Goal: Information Seeking & Learning: Learn about a topic

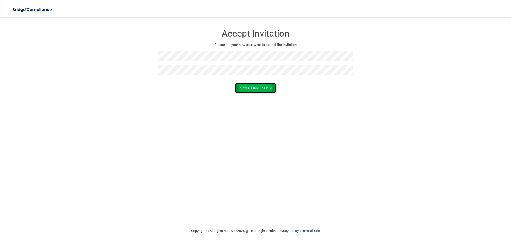
click at [251, 90] on button "Accept Invitation" at bounding box center [255, 88] width 41 height 10
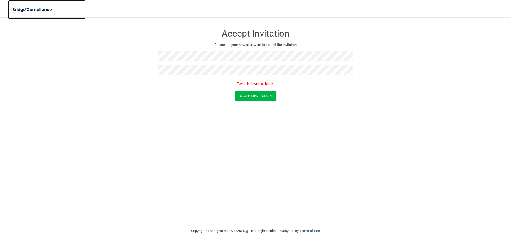
click at [34, 9] on img at bounding box center [32, 9] width 49 height 11
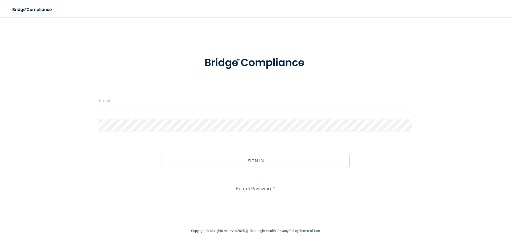
click at [128, 99] on input "email" at bounding box center [256, 100] width 314 height 12
type input "[PERSON_NAME][EMAIL_ADDRESS][DOMAIN_NAME]"
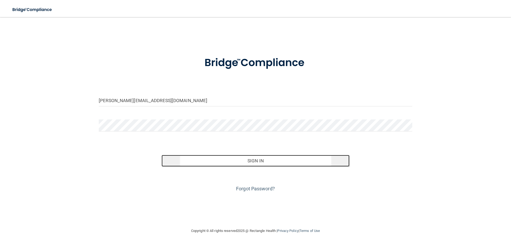
click at [256, 161] on button "Sign In" at bounding box center [256, 161] width 188 height 12
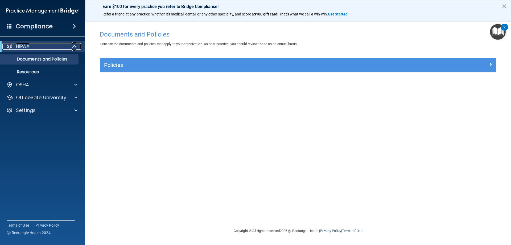
click at [29, 46] on p "HIPAA" at bounding box center [23, 46] width 14 height 6
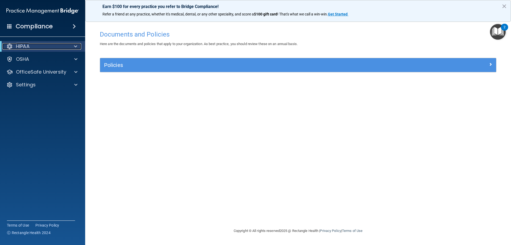
click at [29, 46] on p "HIPAA" at bounding box center [23, 46] width 14 height 6
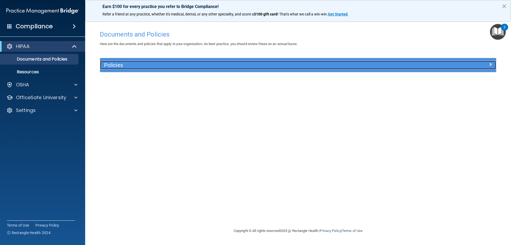
click at [165, 63] on h5 "Policies" at bounding box center [248, 65] width 289 height 6
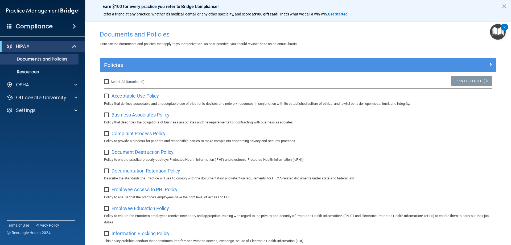
click at [106, 80] on input "Select All (Unselect 0) Unselect All" at bounding box center [107, 82] width 6 height 4
checkbox input "true"
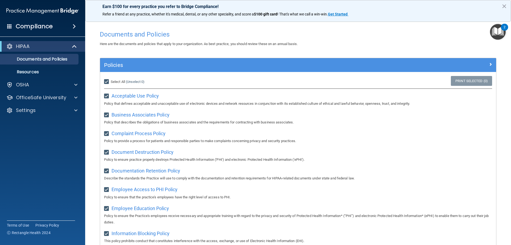
checkbox input "true"
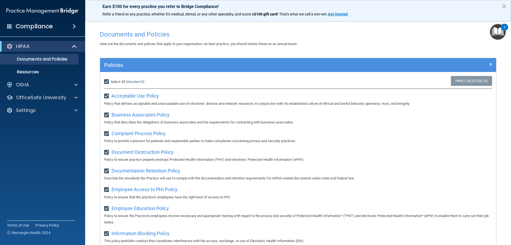
checkbox input "true"
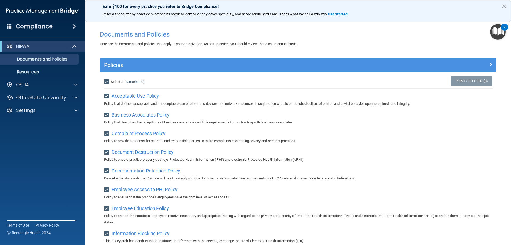
checkbox input "true"
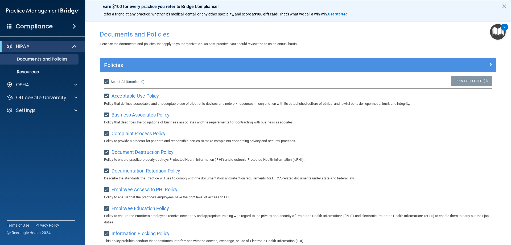
checkbox input "true"
click at [32, 57] on p "Documents and Policies" at bounding box center [39, 58] width 73 height 5
click at [30, 70] on p "Resources" at bounding box center [39, 71] width 73 height 5
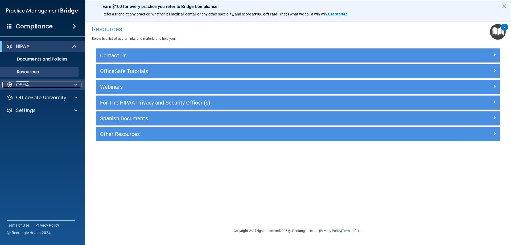
click at [53, 83] on div "OSHA" at bounding box center [35, 84] width 66 height 6
click at [491, 30] on img "Open Resource Center, 2 new notifications" at bounding box center [498, 32] width 16 height 16
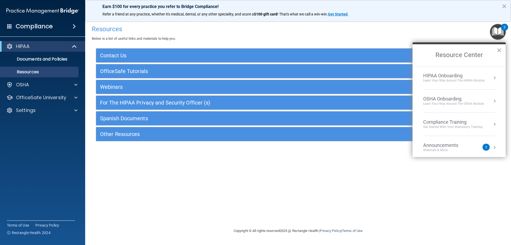
click at [443, 123] on div "Compliance Training" at bounding box center [452, 122] width 59 height 6
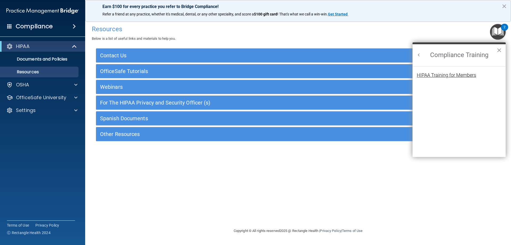
click at [451, 75] on div "HIPAA Training for Members" at bounding box center [446, 75] width 59 height 5
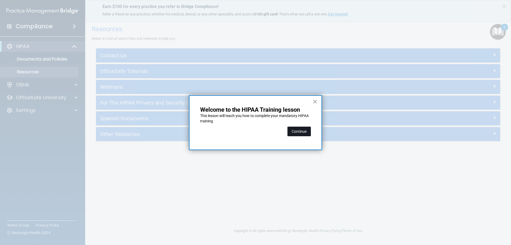
click at [302, 130] on button "Continue" at bounding box center [299, 131] width 23 height 10
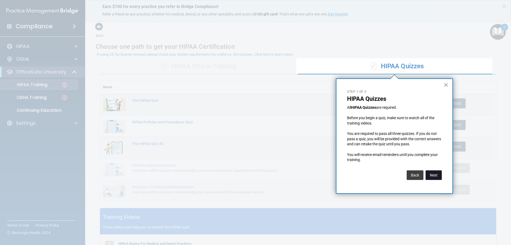
click at [434, 175] on button "Next" at bounding box center [434, 175] width 16 height 10
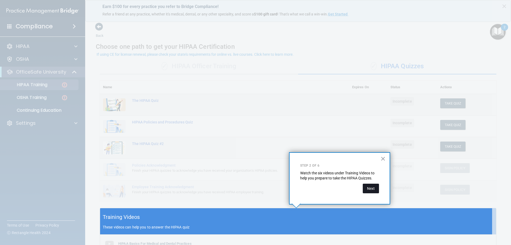
click at [371, 187] on button "Next" at bounding box center [371, 188] width 16 height 10
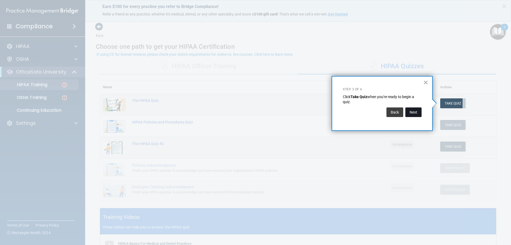
click at [414, 111] on button "Next" at bounding box center [414, 112] width 16 height 10
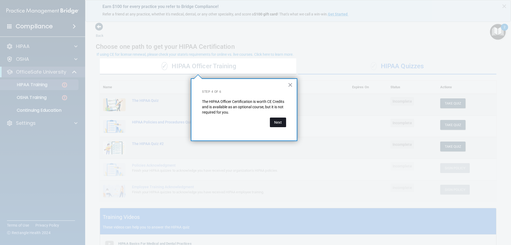
click at [275, 121] on button "Next" at bounding box center [278, 122] width 16 height 10
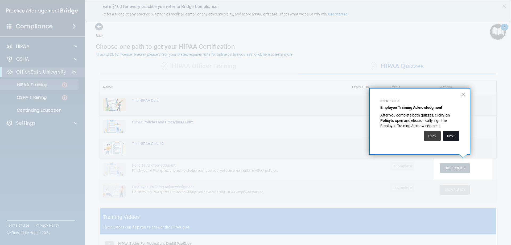
click at [453, 135] on button "Next" at bounding box center [451, 136] width 16 height 10
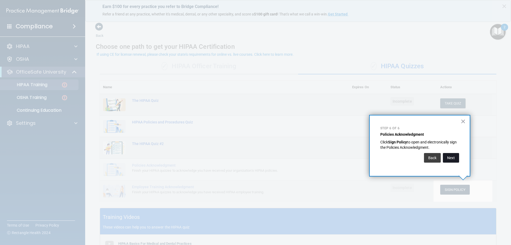
click at [448, 158] on button "Next" at bounding box center [451, 158] width 16 height 10
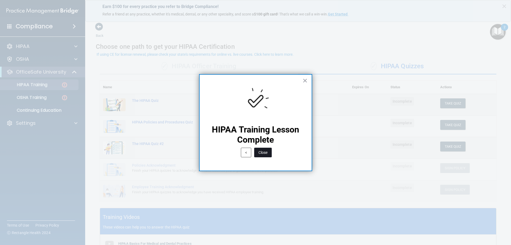
click at [265, 152] on button "Close" at bounding box center [263, 153] width 18 height 10
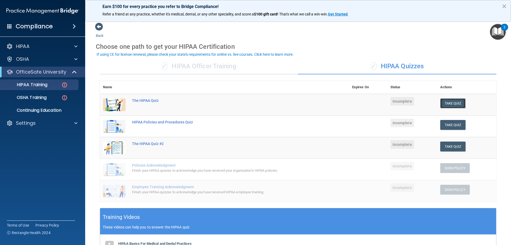
click at [451, 103] on button "Take Quiz" at bounding box center [453, 103] width 26 height 10
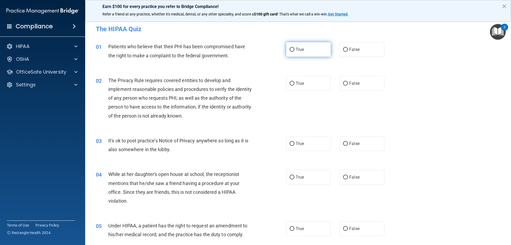
click at [292, 49] on input "True" at bounding box center [292, 50] width 5 height 4
radio input "true"
click at [290, 83] on input "True" at bounding box center [292, 83] width 5 height 4
radio input "true"
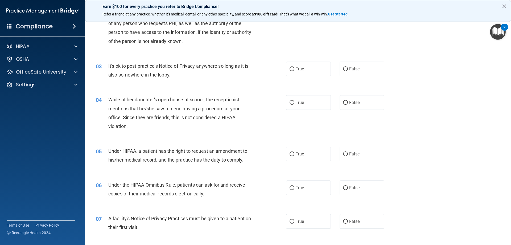
scroll to position [80, 0]
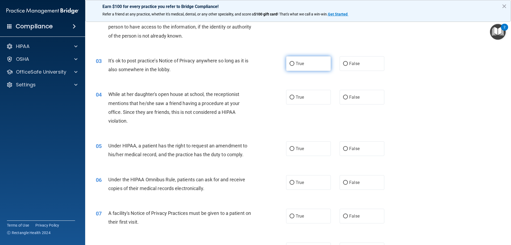
click at [291, 64] on input "True" at bounding box center [292, 64] width 5 height 4
radio input "true"
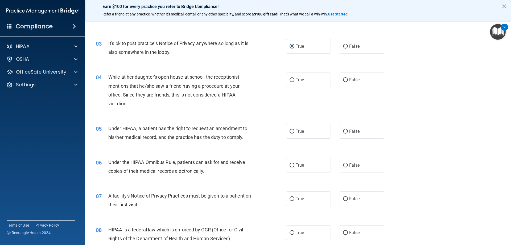
scroll to position [107, 0]
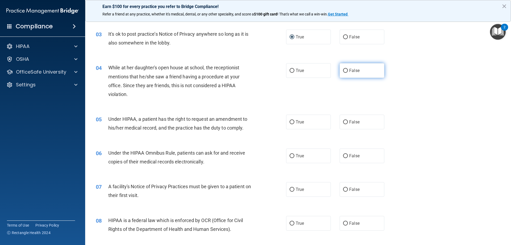
click at [344, 70] on input "False" at bounding box center [345, 71] width 5 height 4
radio input "true"
click at [291, 123] on input "True" at bounding box center [292, 122] width 5 height 4
radio input "true"
click at [344, 120] on input "False" at bounding box center [345, 122] width 5 height 4
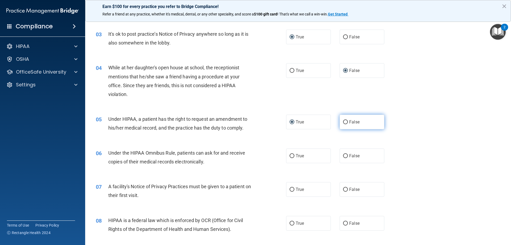
radio input "true"
radio input "false"
click at [290, 155] on input "True" at bounding box center [292, 156] width 5 height 4
radio input "true"
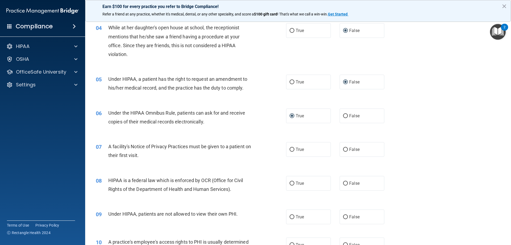
scroll to position [160, 0]
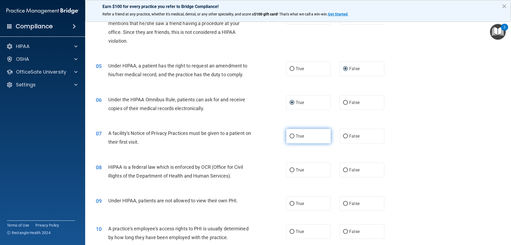
click at [291, 136] on input "True" at bounding box center [292, 136] width 5 height 4
radio input "true"
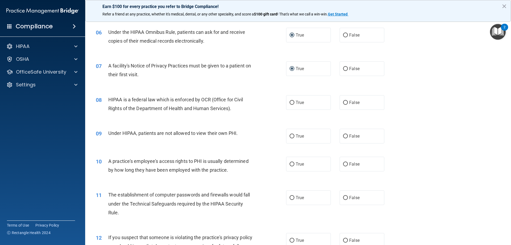
scroll to position [240, 0]
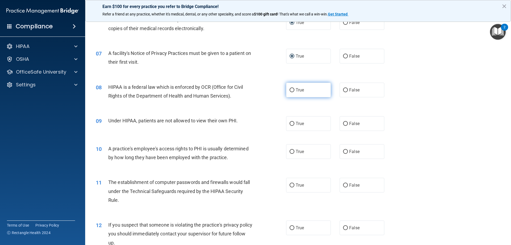
click at [290, 89] on input "True" at bounding box center [292, 90] width 5 height 4
radio input "true"
click at [355, 124] on span "False" at bounding box center [354, 123] width 10 height 5
click at [348, 124] on input "False" at bounding box center [345, 124] width 5 height 4
radio input "true"
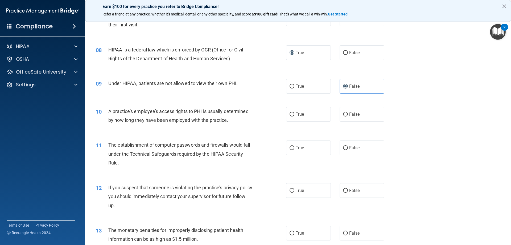
scroll to position [293, 0]
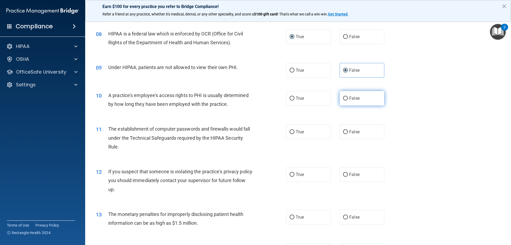
click at [344, 100] on input "False" at bounding box center [345, 98] width 5 height 4
radio input "true"
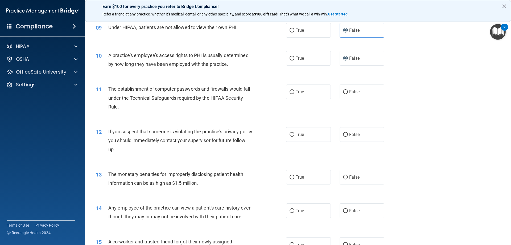
scroll to position [346, 0]
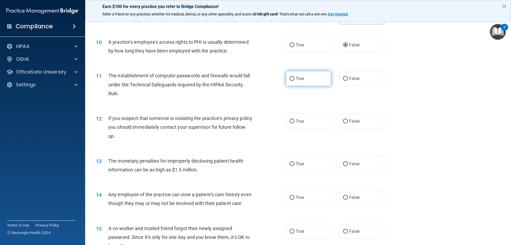
click at [290, 78] on input "True" at bounding box center [292, 79] width 5 height 4
radio input "true"
click at [291, 121] on input "True" at bounding box center [292, 121] width 5 height 4
radio input "true"
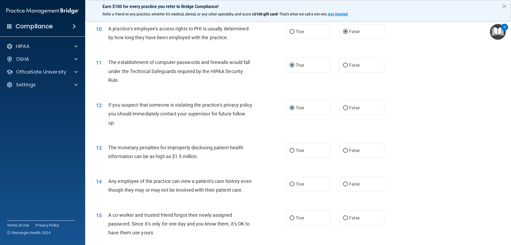
scroll to position [373, 0]
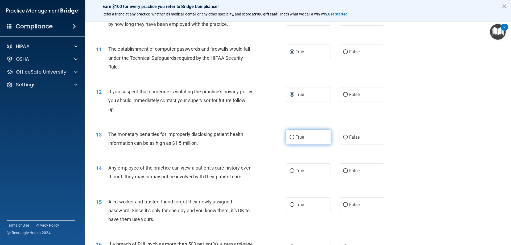
click at [296, 139] on span "True" at bounding box center [300, 136] width 8 height 5
click at [294, 139] on input "True" at bounding box center [292, 137] width 5 height 4
radio input "true"
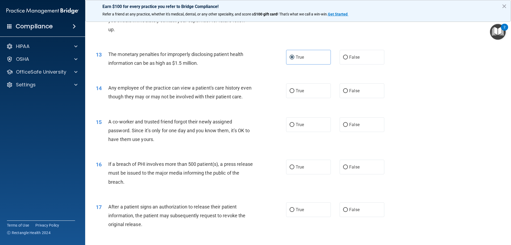
scroll to position [479, 0]
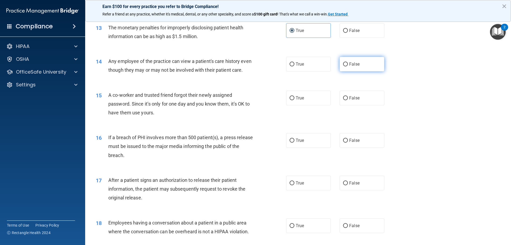
click at [344, 64] on input "False" at bounding box center [345, 64] width 5 height 4
radio input "true"
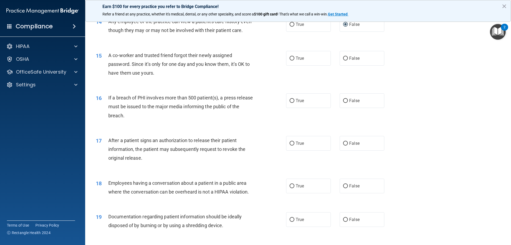
scroll to position [533, 0]
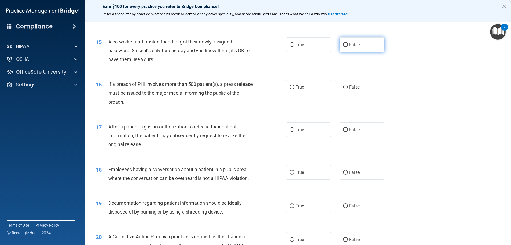
click at [351, 47] on span "False" at bounding box center [354, 44] width 10 height 5
click at [348, 47] on input "False" at bounding box center [345, 45] width 5 height 4
radio input "true"
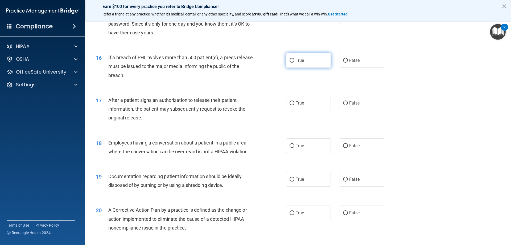
click at [293, 68] on label "True" at bounding box center [308, 60] width 45 height 15
click at [293, 63] on input "True" at bounding box center [292, 61] width 5 height 4
radio input "true"
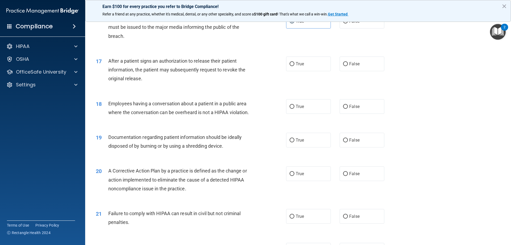
scroll to position [612, 0]
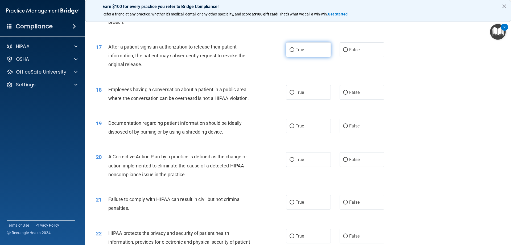
click at [291, 52] on input "True" at bounding box center [292, 50] width 5 height 4
radio input "true"
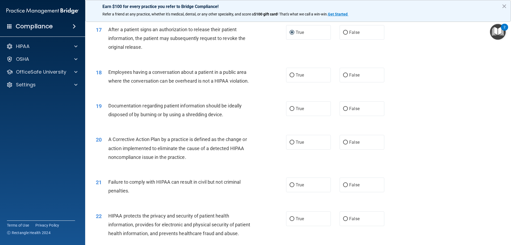
scroll to position [639, 0]
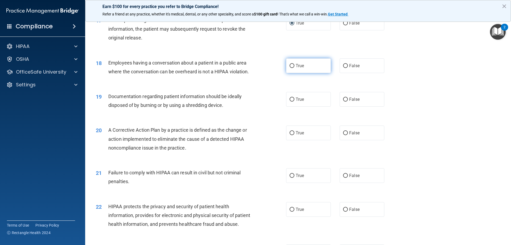
click at [293, 73] on label "True" at bounding box center [308, 65] width 45 height 15
click at [293, 68] on input "True" at bounding box center [292, 66] width 5 height 4
radio input "true"
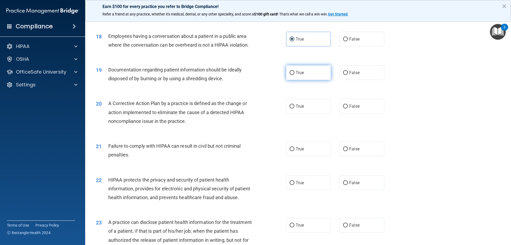
click at [296, 75] on span "True" at bounding box center [300, 72] width 8 height 5
click at [294, 75] on input "True" at bounding box center [292, 73] width 5 height 4
radio input "true"
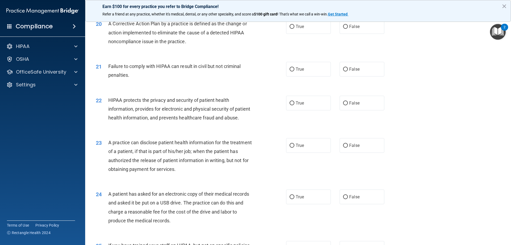
scroll to position [746, 0]
click at [290, 28] on input "True" at bounding box center [292, 26] width 5 height 4
radio input "true"
click at [343, 71] on input "False" at bounding box center [345, 69] width 5 height 4
radio input "true"
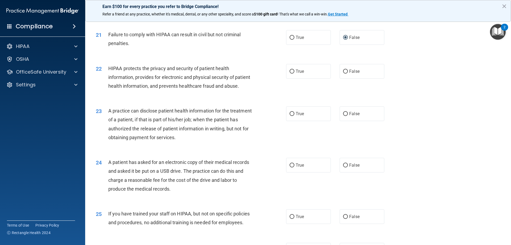
scroll to position [799, 0]
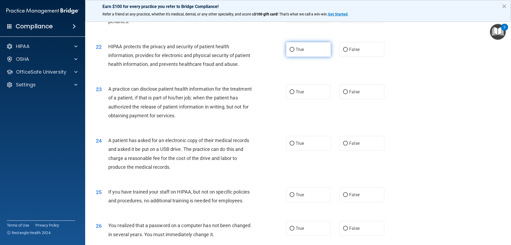
click at [291, 52] on input "True" at bounding box center [292, 50] width 5 height 4
radio input "true"
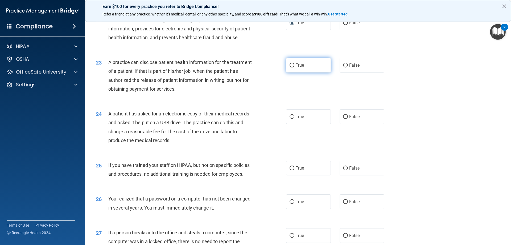
click at [296, 68] on span "True" at bounding box center [300, 65] width 8 height 5
click at [294, 67] on input "True" at bounding box center [292, 65] width 5 height 4
radio input "true"
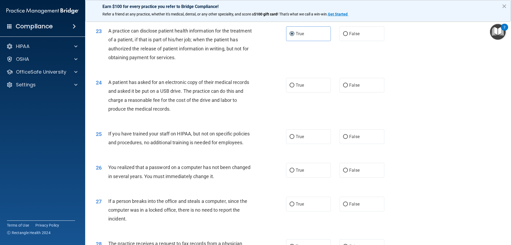
scroll to position [879, 0]
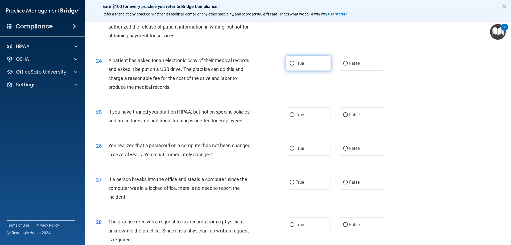
click at [293, 71] on label "True" at bounding box center [308, 63] width 45 height 15
click at [293, 66] on input "True" at bounding box center [292, 64] width 5 height 4
radio input "true"
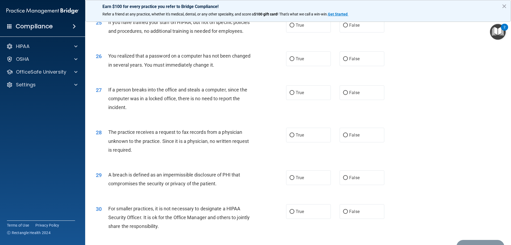
scroll to position [959, 0]
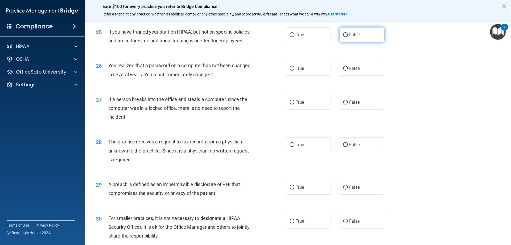
click at [344, 37] on input "False" at bounding box center [345, 35] width 5 height 4
radio input "true"
click at [348, 76] on label "False" at bounding box center [362, 68] width 45 height 15
click at [348, 71] on input "False" at bounding box center [345, 69] width 5 height 4
radio input "true"
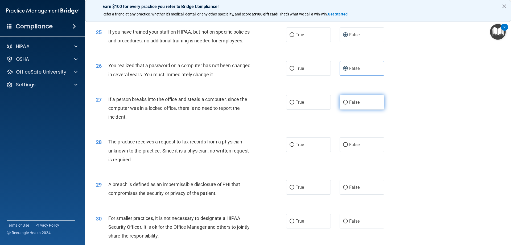
click at [349, 105] on span "False" at bounding box center [354, 102] width 10 height 5
click at [348, 104] on input "False" at bounding box center [345, 102] width 5 height 4
radio input "true"
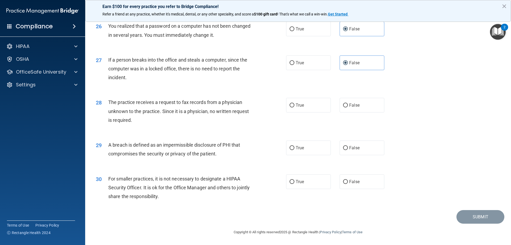
scroll to position [1016, 0]
click at [352, 105] on span "False" at bounding box center [354, 105] width 10 height 5
click at [348, 105] on input "False" at bounding box center [345, 105] width 5 height 4
radio input "true"
click at [291, 149] on input "True" at bounding box center [292, 148] width 5 height 4
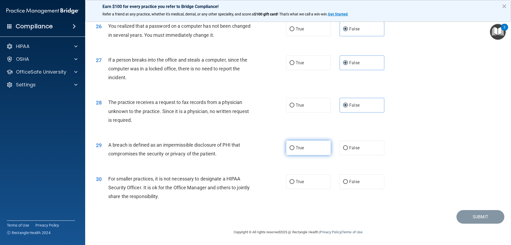
radio input "true"
click at [351, 185] on label "False" at bounding box center [362, 181] width 45 height 15
click at [348, 184] on input "False" at bounding box center [345, 182] width 5 height 4
radio input "true"
click at [467, 217] on button "Submit" at bounding box center [481, 217] width 48 height 14
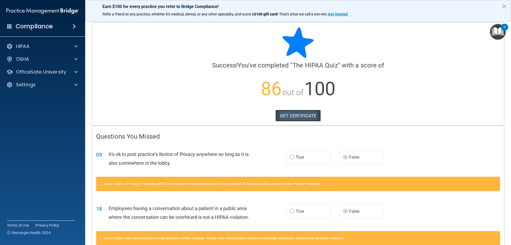
click at [300, 117] on link "GET CERTIFICATE" at bounding box center [299, 116] width 46 height 12
click at [496, 32] on img "Open Resource Center, 2 new notifications" at bounding box center [498, 32] width 16 height 16
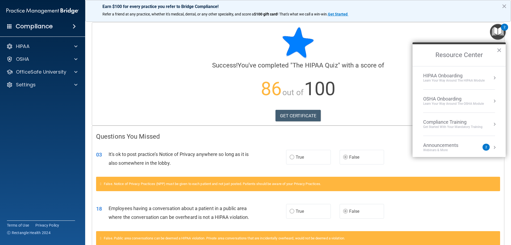
click at [452, 124] on div "Compliance Training" at bounding box center [452, 122] width 59 height 6
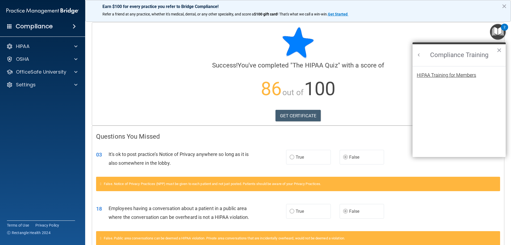
click at [458, 75] on div "HIPAA Training for Members" at bounding box center [446, 75] width 59 height 5
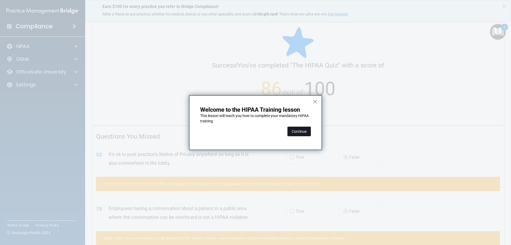
click at [303, 132] on button "Continue" at bounding box center [299, 131] width 23 height 10
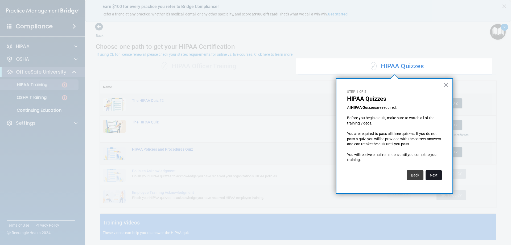
click at [433, 174] on button "Next" at bounding box center [434, 175] width 16 height 10
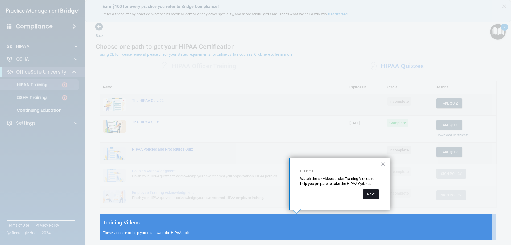
click at [375, 191] on button "Next" at bounding box center [371, 194] width 16 height 10
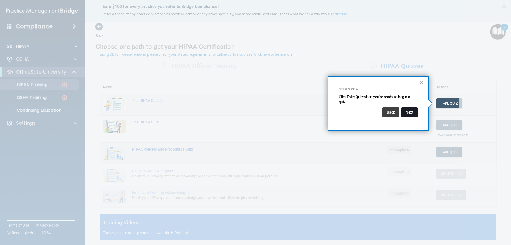
click at [410, 109] on button "Next" at bounding box center [410, 112] width 16 height 10
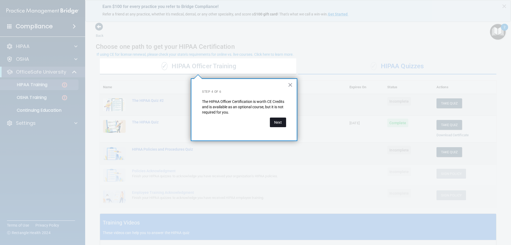
click at [279, 123] on button "Next" at bounding box center [278, 122] width 16 height 10
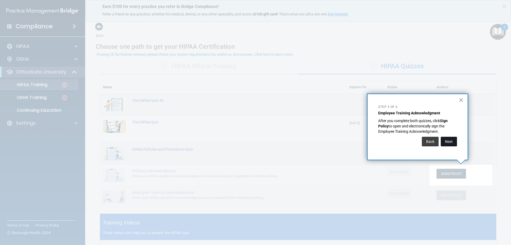
click at [447, 144] on button "Next" at bounding box center [449, 142] width 16 height 10
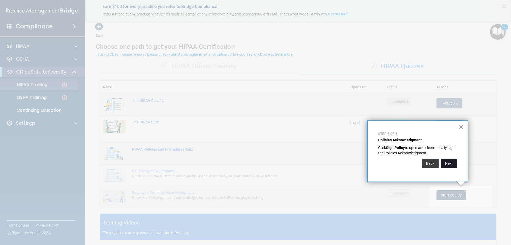
click at [448, 162] on button "Next" at bounding box center [449, 163] width 16 height 10
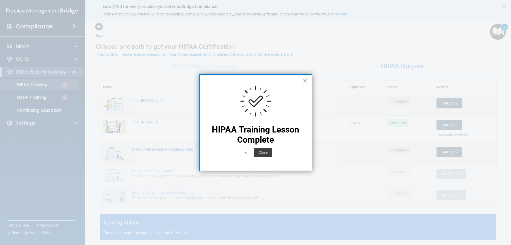
click at [263, 152] on button "Close" at bounding box center [263, 153] width 18 height 10
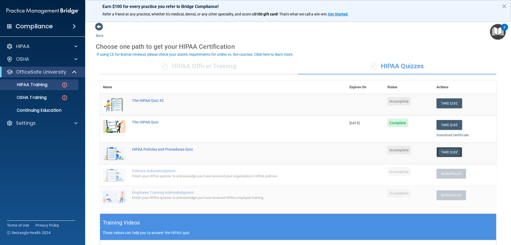
click at [438, 149] on button "Take Quiz" at bounding box center [450, 152] width 26 height 10
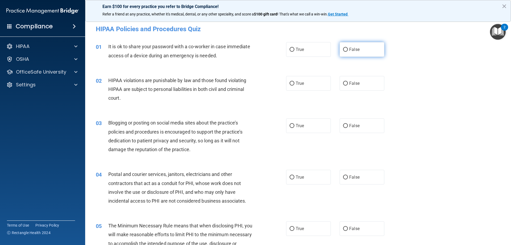
click at [347, 51] on label "False" at bounding box center [362, 49] width 45 height 15
click at [347, 51] on input "False" at bounding box center [345, 50] width 5 height 4
radio input "true"
click at [293, 85] on label "True" at bounding box center [308, 83] width 45 height 15
click at [293, 85] on input "True" at bounding box center [292, 83] width 5 height 4
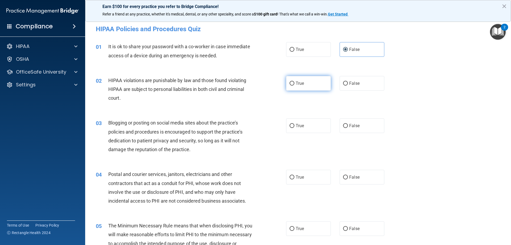
radio input "true"
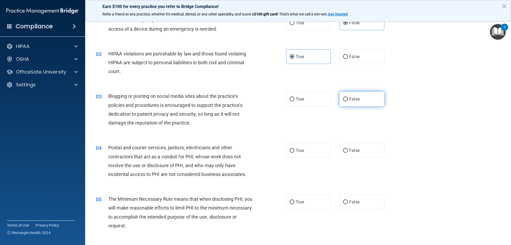
click at [349, 97] on span "False" at bounding box center [354, 98] width 10 height 5
click at [347, 97] on input "False" at bounding box center [345, 99] width 5 height 4
radio input "true"
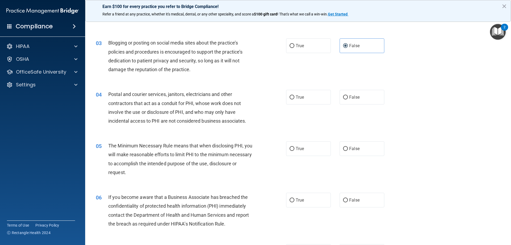
scroll to position [107, 0]
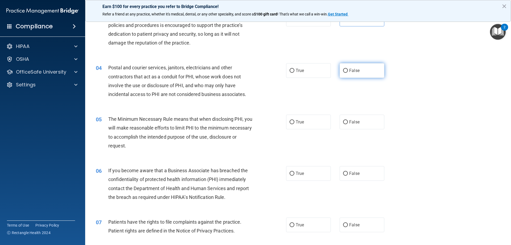
click at [354, 73] on label "False" at bounding box center [362, 70] width 45 height 15
click at [348, 73] on input "False" at bounding box center [345, 71] width 5 height 4
radio input "true"
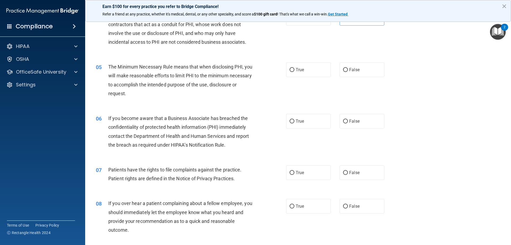
scroll to position [160, 0]
click at [292, 70] on input "True" at bounding box center [292, 69] width 5 height 4
radio input "true"
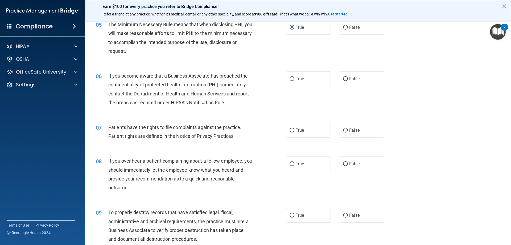
scroll to position [213, 0]
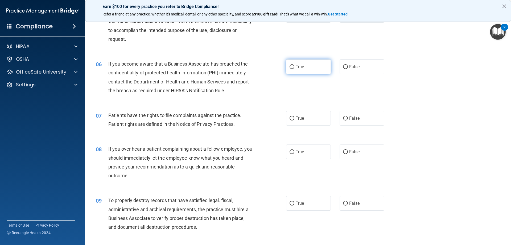
click at [290, 67] on input "True" at bounding box center [292, 67] width 5 height 4
radio input "true"
click at [296, 120] on span "True" at bounding box center [300, 118] width 8 height 5
click at [294, 120] on input "True" at bounding box center [292, 118] width 5 height 4
radio input "true"
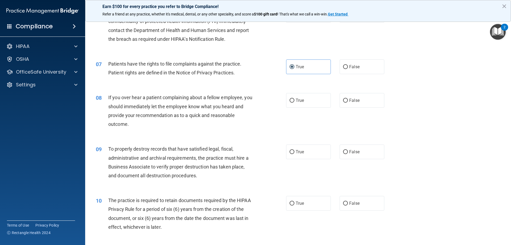
scroll to position [266, 0]
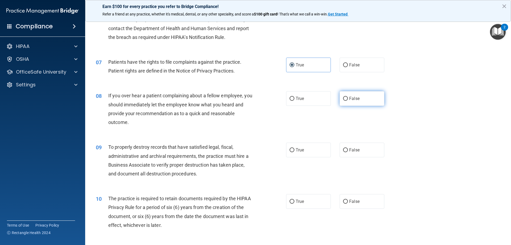
click at [344, 98] on input "False" at bounding box center [345, 99] width 5 height 4
radio input "true"
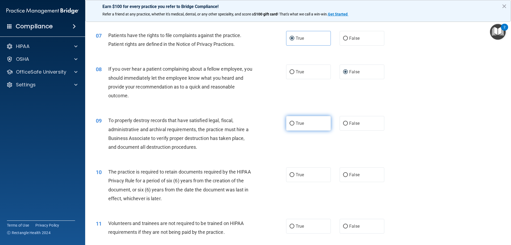
click at [308, 123] on label "True" at bounding box center [308, 123] width 45 height 15
click at [294, 123] on input "True" at bounding box center [292, 123] width 5 height 4
radio input "true"
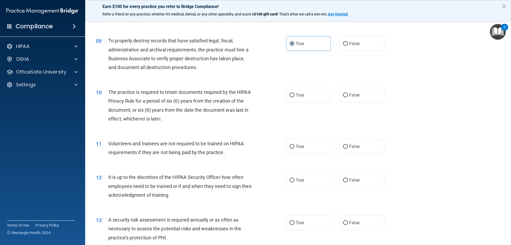
scroll to position [373, 0]
click at [346, 42] on label "False" at bounding box center [362, 43] width 45 height 15
click at [346, 42] on input "False" at bounding box center [345, 44] width 5 height 4
radio input "true"
radio input "false"
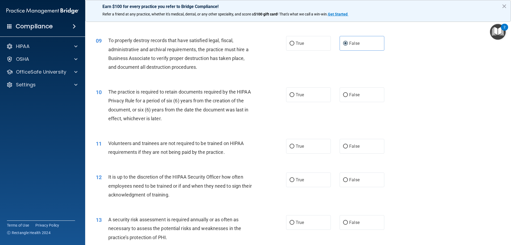
scroll to position [399, 0]
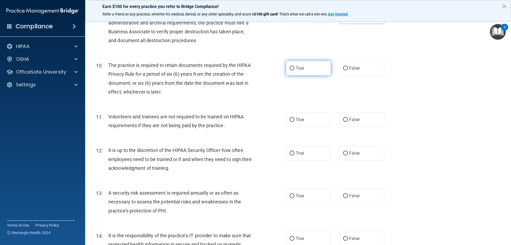
click at [301, 70] on span "True" at bounding box center [300, 68] width 8 height 5
click at [294, 70] on input "True" at bounding box center [292, 68] width 5 height 4
radio input "true"
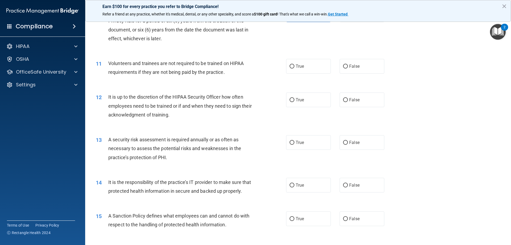
scroll to position [479, 0]
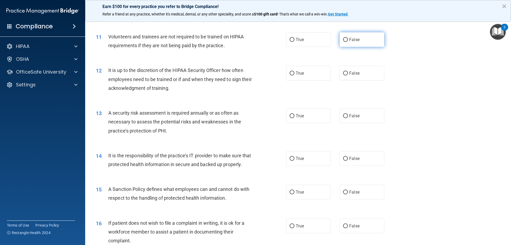
click at [345, 39] on input "False" at bounding box center [345, 40] width 5 height 4
radio input "true"
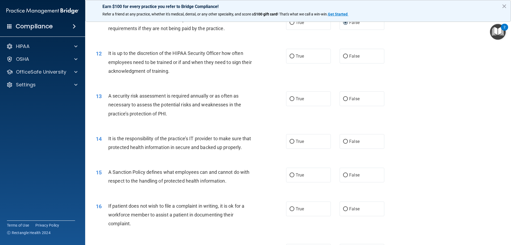
scroll to position [506, 0]
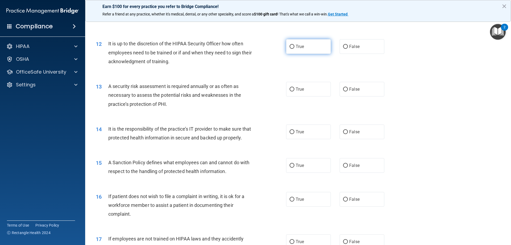
click at [317, 47] on label "True" at bounding box center [308, 46] width 45 height 15
click at [294, 47] on input "True" at bounding box center [292, 47] width 5 height 4
radio input "true"
click at [342, 49] on label "False" at bounding box center [362, 46] width 45 height 15
click at [343, 49] on input "False" at bounding box center [345, 47] width 5 height 4
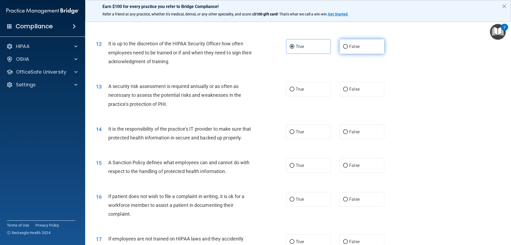
radio input "true"
radio input "false"
click at [307, 91] on label "True" at bounding box center [308, 89] width 45 height 15
click at [294, 91] on input "True" at bounding box center [292, 89] width 5 height 4
radio input "true"
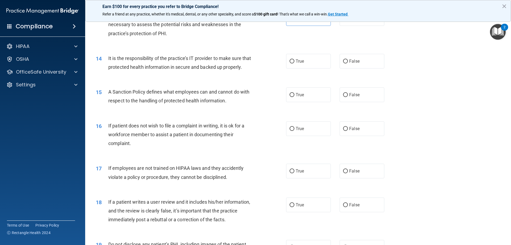
scroll to position [586, 0]
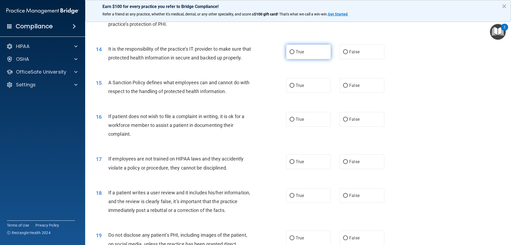
click at [299, 53] on span "True" at bounding box center [300, 51] width 8 height 5
click at [294, 53] on input "True" at bounding box center [292, 52] width 5 height 4
radio input "true"
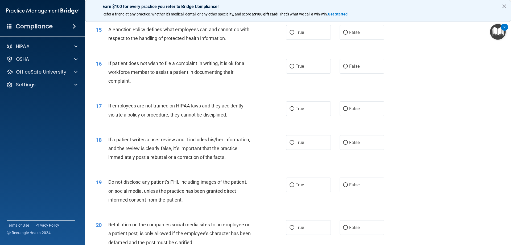
scroll to position [639, 0]
click at [297, 35] on span "True" at bounding box center [300, 32] width 8 height 5
click at [294, 34] on input "True" at bounding box center [292, 32] width 5 height 4
radio input "true"
click at [349, 68] on span "False" at bounding box center [354, 65] width 10 height 5
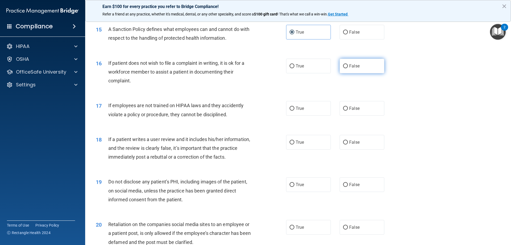
click at [348, 68] on input "False" at bounding box center [345, 66] width 5 height 4
radio input "true"
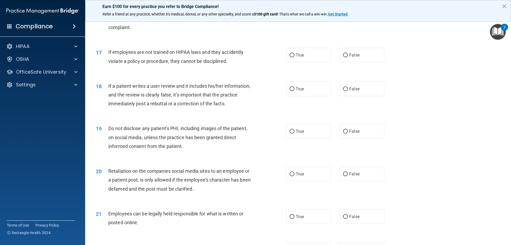
scroll to position [719, 0]
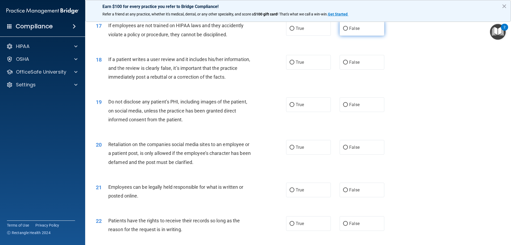
click at [345, 36] on label "False" at bounding box center [362, 28] width 45 height 15
click at [345, 31] on input "False" at bounding box center [345, 29] width 5 height 4
radio input "true"
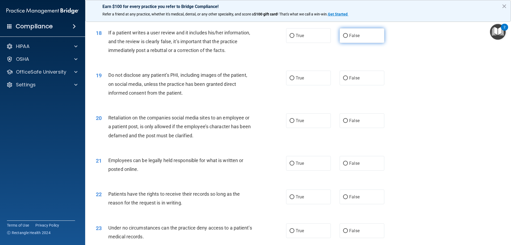
click at [355, 38] on span "False" at bounding box center [354, 35] width 10 height 5
click at [348, 38] on input "False" at bounding box center [345, 36] width 5 height 4
radio input "true"
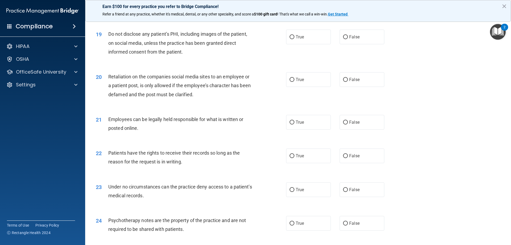
scroll to position [799, 0]
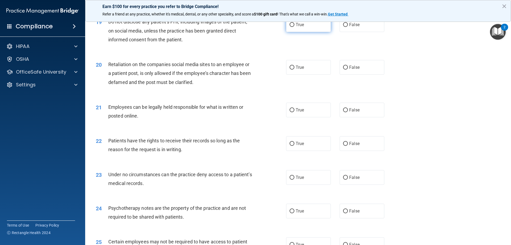
click at [300, 27] on span "True" at bounding box center [300, 24] width 8 height 5
click at [294, 27] on input "True" at bounding box center [292, 25] width 5 height 4
radio input "true"
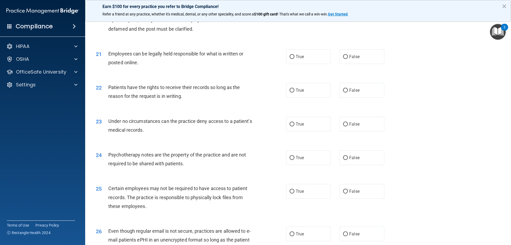
scroll to position [825, 0]
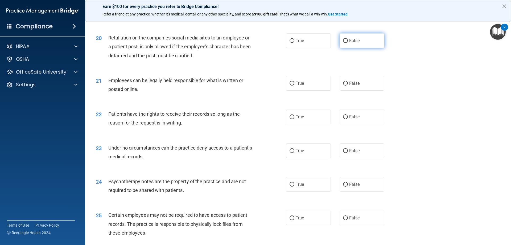
click at [351, 43] on span "False" at bounding box center [354, 40] width 10 height 5
click at [348, 43] on input "False" at bounding box center [345, 41] width 5 height 4
radio input "true"
click at [302, 86] on span "True" at bounding box center [300, 83] width 8 height 5
click at [294, 85] on input "True" at bounding box center [292, 83] width 5 height 4
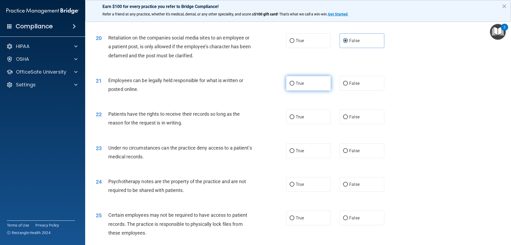
radio input "true"
click at [350, 124] on label "False" at bounding box center [362, 116] width 45 height 15
click at [348, 119] on input "False" at bounding box center [345, 117] width 5 height 4
radio input "true"
click at [344, 153] on input "False" at bounding box center [345, 151] width 5 height 4
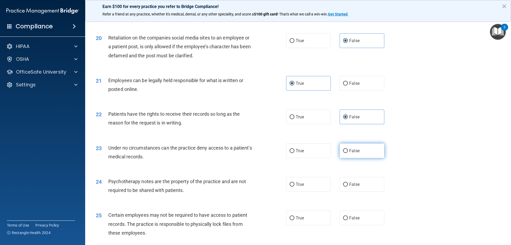
radio input "true"
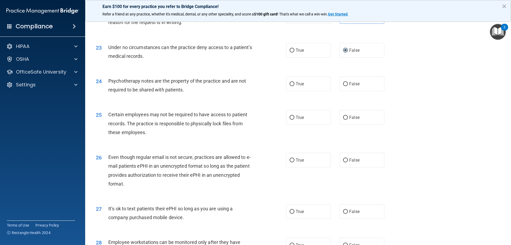
scroll to position [932, 0]
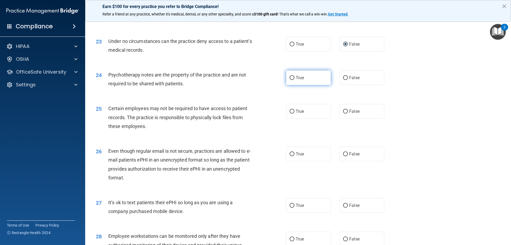
click at [304, 85] on label "True" at bounding box center [308, 77] width 45 height 15
click at [294, 80] on input "True" at bounding box center [292, 78] width 5 height 4
radio input "true"
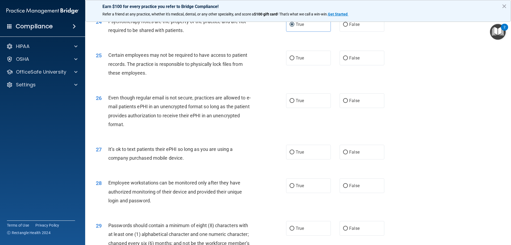
scroll to position [1012, 0]
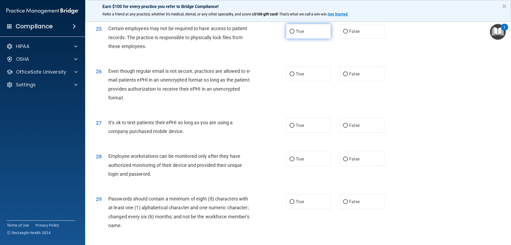
click at [300, 39] on label "True" at bounding box center [308, 31] width 45 height 15
click at [294, 34] on input "True" at bounding box center [292, 32] width 5 height 4
radio input "true"
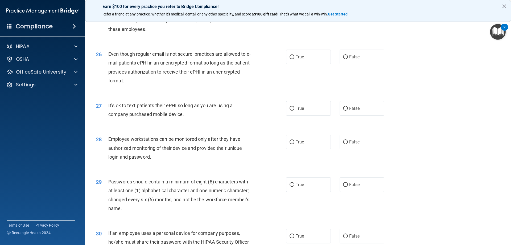
scroll to position [1038, 0]
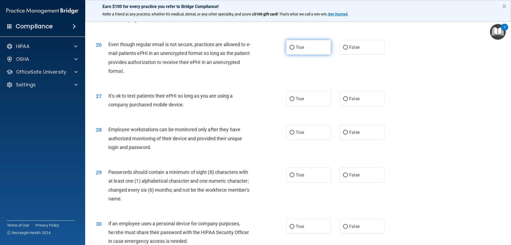
click at [293, 55] on label "True" at bounding box center [308, 47] width 45 height 15
click at [293, 50] on input "True" at bounding box center [292, 48] width 5 height 4
radio input "true"
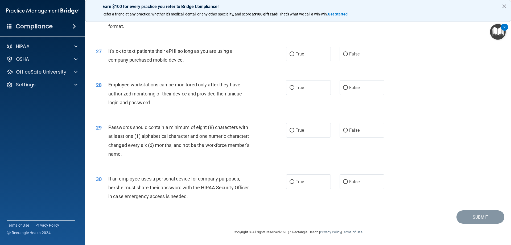
scroll to position [1092, 0]
click at [345, 55] on input "False" at bounding box center [345, 54] width 5 height 4
radio input "true"
click at [347, 91] on label "False" at bounding box center [362, 87] width 45 height 15
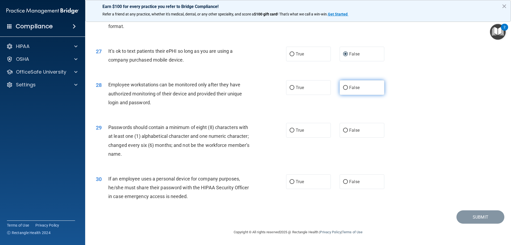
click at [347, 90] on input "False" at bounding box center [345, 88] width 5 height 4
radio input "true"
click at [298, 131] on span "True" at bounding box center [300, 130] width 8 height 5
click at [294, 131] on input "True" at bounding box center [292, 130] width 5 height 4
radio input "true"
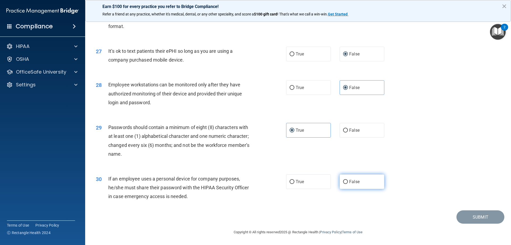
click at [357, 181] on label "False" at bounding box center [362, 181] width 45 height 15
click at [348, 181] on input "False" at bounding box center [345, 182] width 5 height 4
radio input "true"
click at [478, 216] on button "Submit" at bounding box center [481, 217] width 48 height 14
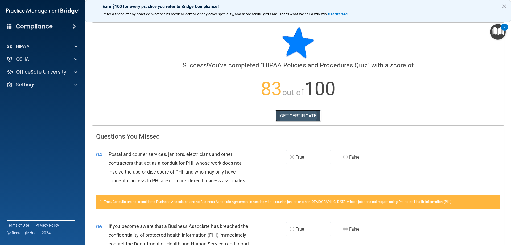
click at [306, 114] on link "GET CERTIFICATE" at bounding box center [299, 116] width 46 height 12
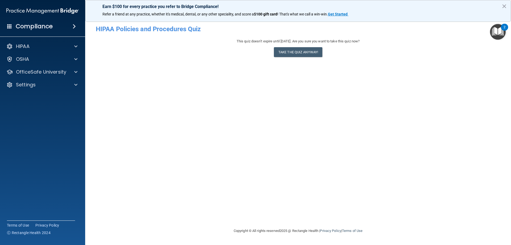
click at [501, 32] on img "Open Resource Center, 2 new notifications" at bounding box center [498, 32] width 16 height 16
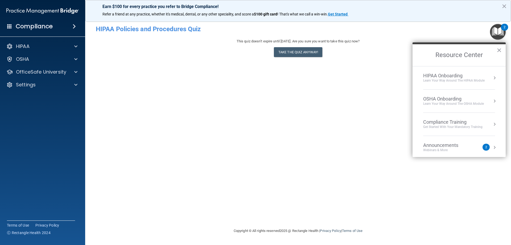
click at [446, 123] on div "Compliance Training" at bounding box center [452, 122] width 59 height 6
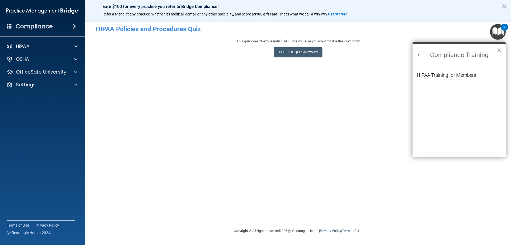
click at [444, 73] on div "HIPAA Training for Members" at bounding box center [446, 75] width 59 height 5
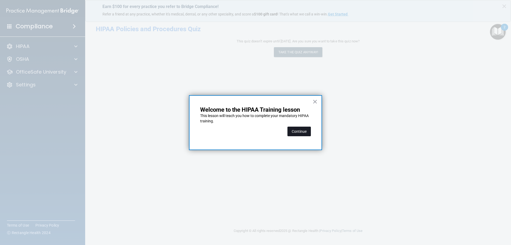
click at [299, 129] on button "Continue" at bounding box center [299, 131] width 23 height 10
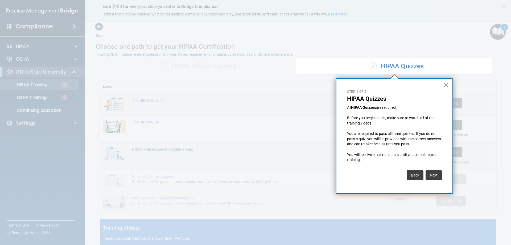
click at [445, 83] on button "×" at bounding box center [446, 84] width 5 height 9
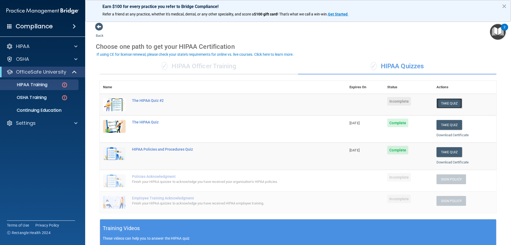
click at [442, 103] on button "Take Quiz" at bounding box center [450, 103] width 26 height 10
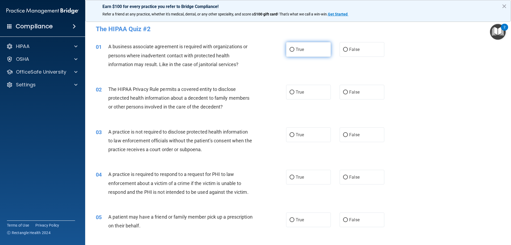
click at [290, 49] on input "True" at bounding box center [292, 50] width 5 height 4
radio input "true"
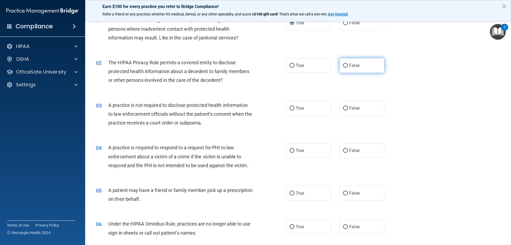
click at [349, 64] on span "False" at bounding box center [354, 65] width 10 height 5
click at [347, 64] on input "False" at bounding box center [345, 66] width 5 height 4
radio input "true"
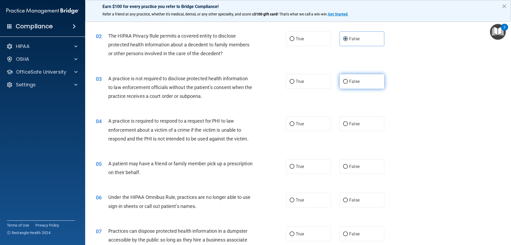
click at [345, 82] on input "False" at bounding box center [345, 82] width 5 height 4
radio input "true"
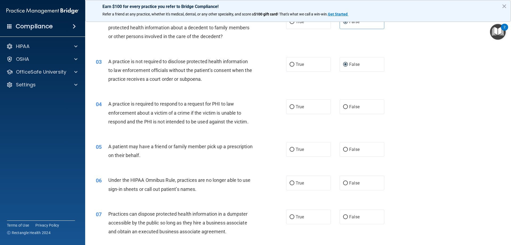
scroll to position [80, 0]
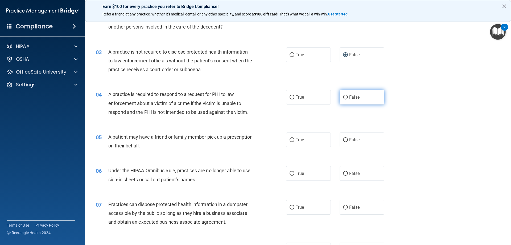
click at [346, 99] on label "False" at bounding box center [362, 97] width 45 height 15
click at [346, 99] on input "False" at bounding box center [345, 97] width 5 height 4
radio input "true"
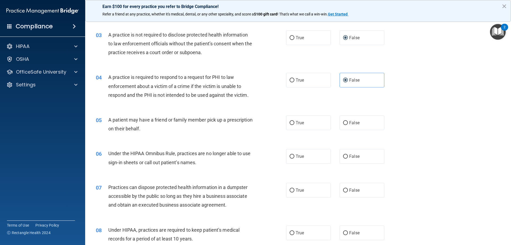
scroll to position [107, 0]
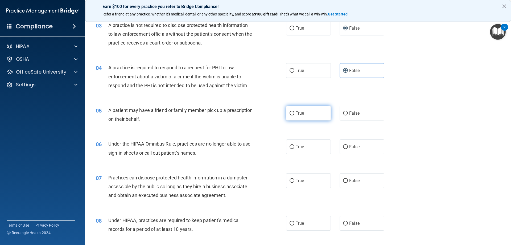
click at [297, 118] on label "True" at bounding box center [308, 113] width 45 height 15
click at [294, 115] on input "True" at bounding box center [292, 113] width 5 height 4
radio input "true"
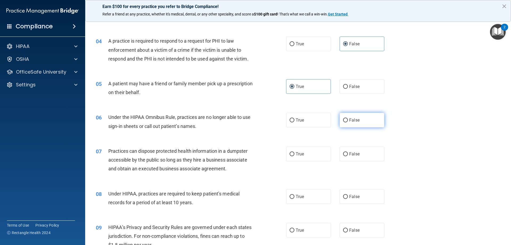
click at [351, 124] on label "False" at bounding box center [362, 120] width 45 height 15
click at [348, 122] on input "False" at bounding box center [345, 120] width 5 height 4
radio input "true"
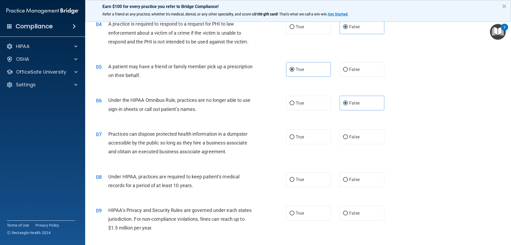
scroll to position [160, 0]
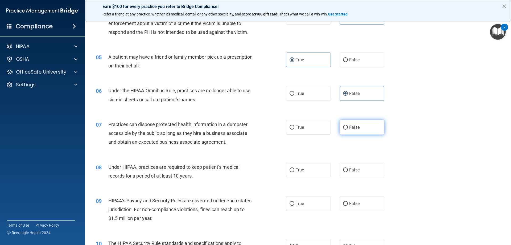
click at [346, 130] on label "False" at bounding box center [362, 127] width 45 height 15
click at [346, 129] on input "False" at bounding box center [345, 127] width 5 height 4
radio input "true"
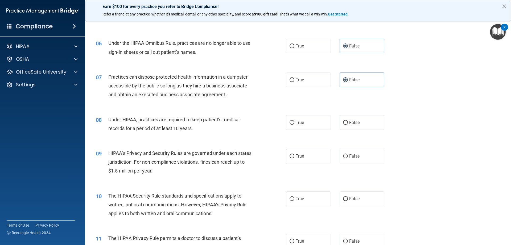
scroll to position [213, 0]
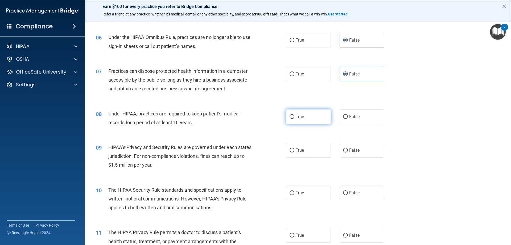
click at [300, 118] on span "True" at bounding box center [300, 116] width 8 height 5
click at [294, 118] on input "True" at bounding box center [292, 117] width 5 height 4
radio input "true"
click at [302, 149] on label "True" at bounding box center [308, 150] width 45 height 15
click at [294, 149] on input "True" at bounding box center [292, 150] width 5 height 4
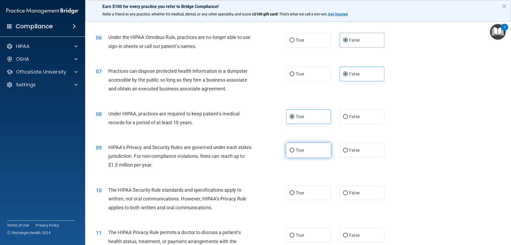
radio input "true"
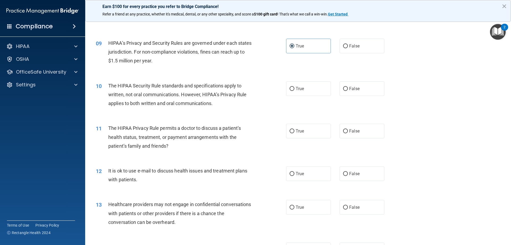
scroll to position [320, 0]
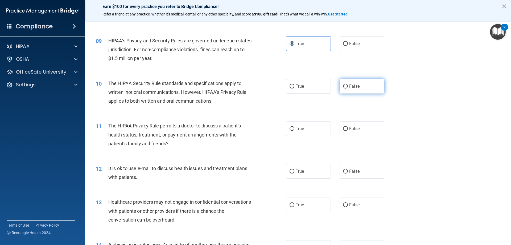
click at [350, 87] on span "False" at bounding box center [354, 86] width 10 height 5
click at [348, 87] on input "False" at bounding box center [345, 86] width 5 height 4
radio input "true"
click at [350, 130] on span "False" at bounding box center [354, 128] width 10 height 5
click at [348, 130] on input "False" at bounding box center [345, 129] width 5 height 4
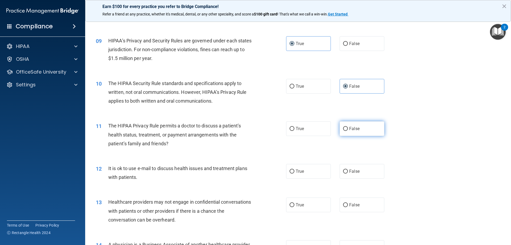
radio input "true"
click at [355, 172] on span "False" at bounding box center [354, 171] width 10 height 5
click at [348, 172] on input "False" at bounding box center [345, 171] width 5 height 4
radio input "true"
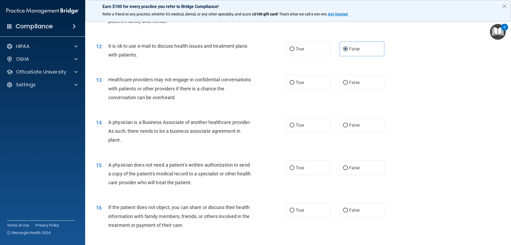
scroll to position [453, 0]
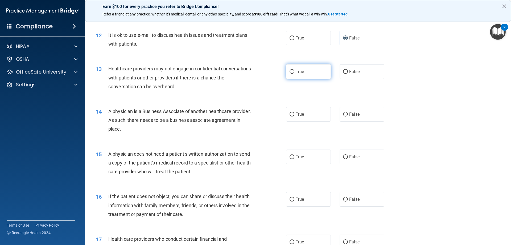
click at [314, 72] on label "True" at bounding box center [308, 71] width 45 height 15
click at [294, 72] on input "True" at bounding box center [292, 72] width 5 height 4
radio input "true"
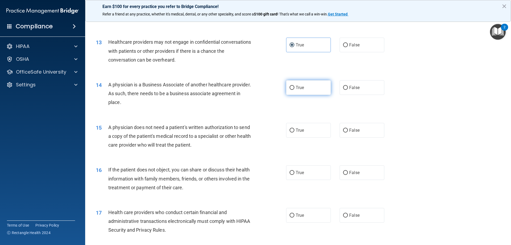
click at [305, 88] on label "True" at bounding box center [308, 87] width 45 height 15
click at [294, 88] on input "True" at bounding box center [292, 88] width 5 height 4
radio input "true"
click at [308, 129] on label "True" at bounding box center [308, 130] width 45 height 15
click at [294, 129] on input "True" at bounding box center [292, 130] width 5 height 4
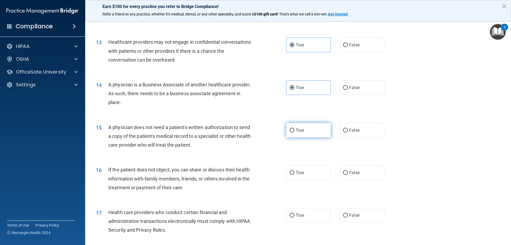
radio input "true"
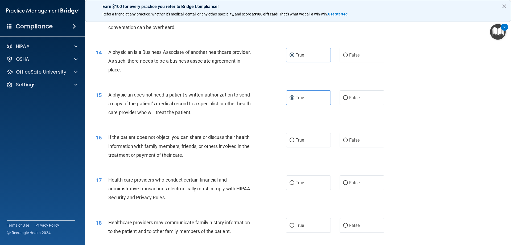
scroll to position [533, 0]
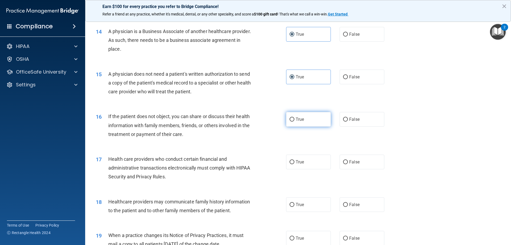
click at [296, 120] on span "True" at bounding box center [300, 119] width 8 height 5
click at [294, 120] on input "True" at bounding box center [292, 119] width 5 height 4
radio input "true"
click at [296, 161] on span "True" at bounding box center [300, 161] width 8 height 5
click at [294, 161] on input "True" at bounding box center [292, 162] width 5 height 4
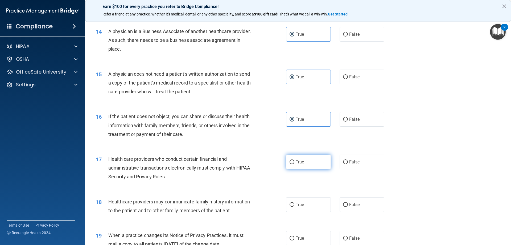
radio input "true"
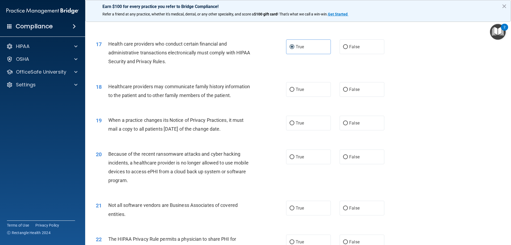
scroll to position [666, 0]
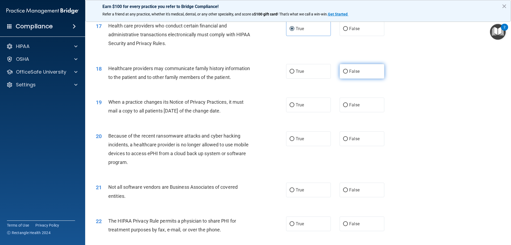
click at [350, 72] on span "False" at bounding box center [354, 71] width 10 height 5
click at [348, 72] on input "False" at bounding box center [345, 71] width 5 height 4
radio input "true"
click at [299, 105] on span "True" at bounding box center [300, 104] width 8 height 5
click at [294, 105] on input "True" at bounding box center [292, 105] width 5 height 4
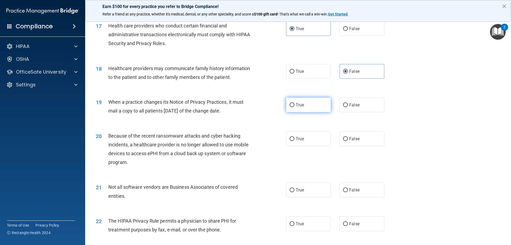
radio input "true"
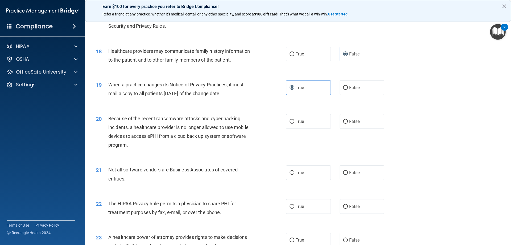
scroll to position [692, 0]
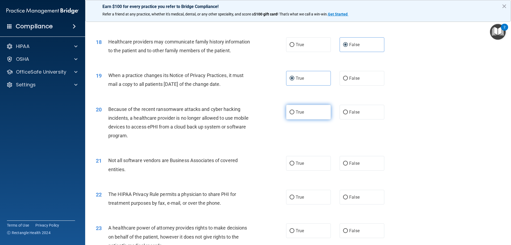
click at [309, 113] on label "True" at bounding box center [308, 112] width 45 height 15
click at [294, 113] on input "True" at bounding box center [292, 112] width 5 height 4
radio input "true"
click at [301, 166] on label "True" at bounding box center [308, 163] width 45 height 15
click at [294, 165] on input "True" at bounding box center [292, 163] width 5 height 4
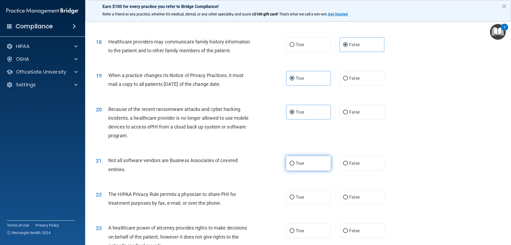
radio input "true"
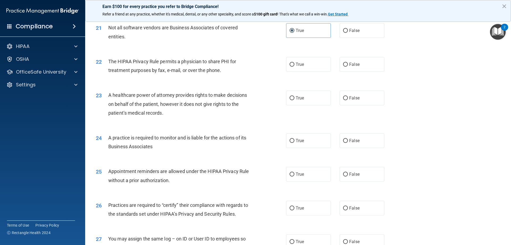
scroll to position [825, 0]
click at [305, 67] on label "True" at bounding box center [308, 63] width 45 height 15
click at [294, 66] on input "True" at bounding box center [292, 64] width 5 height 4
radio input "true"
click at [349, 62] on span "False" at bounding box center [354, 63] width 10 height 5
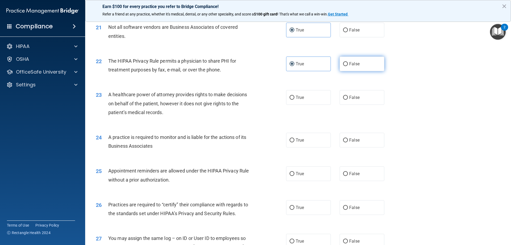
click at [348, 62] on input "False" at bounding box center [345, 64] width 5 height 4
radio input "true"
radio input "false"
click at [348, 94] on label "False" at bounding box center [362, 97] width 45 height 15
click at [348, 96] on input "False" at bounding box center [345, 98] width 5 height 4
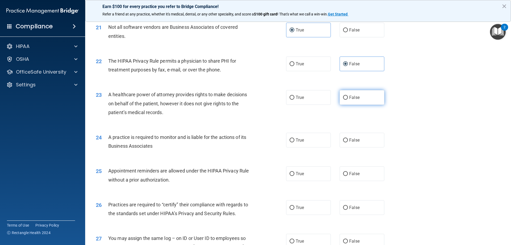
radio input "true"
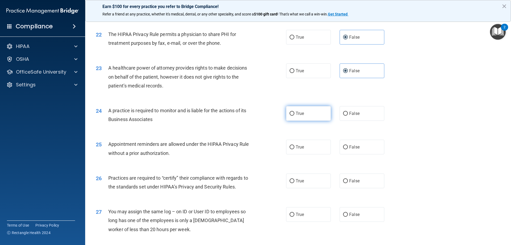
click at [296, 115] on span "True" at bounding box center [300, 113] width 8 height 5
click at [294, 115] on input "True" at bounding box center [292, 114] width 5 height 4
radio input "true"
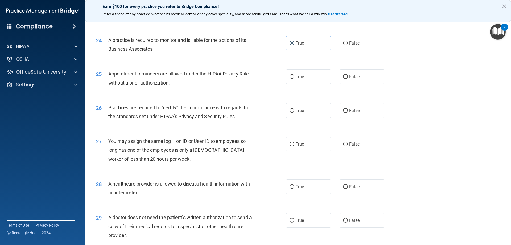
scroll to position [932, 0]
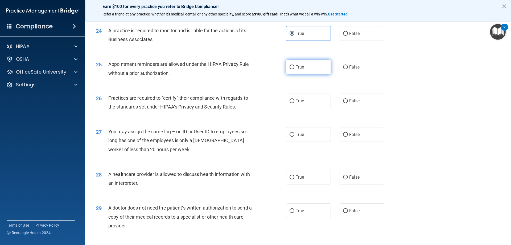
click at [296, 71] on label "True" at bounding box center [308, 67] width 45 height 15
click at [294, 69] on input "True" at bounding box center [292, 67] width 5 height 4
radio input "true"
click at [292, 100] on input "True" at bounding box center [292, 101] width 5 height 4
radio input "true"
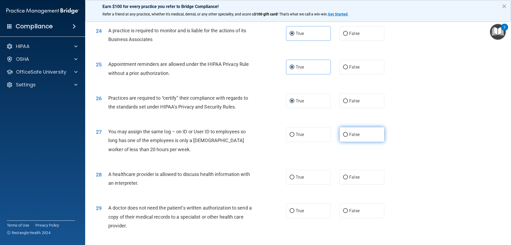
click at [356, 136] on span "False" at bounding box center [354, 134] width 10 height 5
click at [348, 136] on input "False" at bounding box center [345, 135] width 5 height 4
radio input "true"
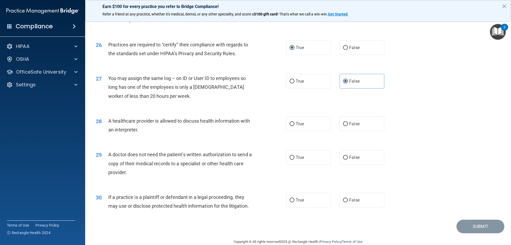
scroll to position [995, 0]
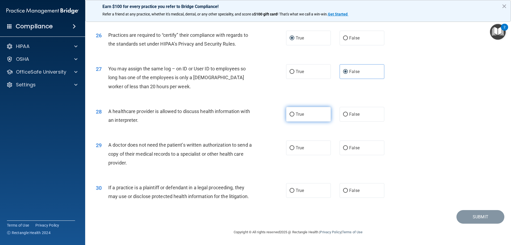
click at [307, 117] on label "True" at bounding box center [308, 114] width 45 height 15
click at [294, 116] on input "True" at bounding box center [292, 114] width 5 height 4
radio input "true"
click at [299, 146] on span "True" at bounding box center [300, 147] width 8 height 5
click at [294, 146] on input "True" at bounding box center [292, 148] width 5 height 4
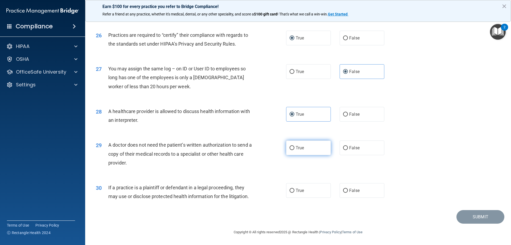
radio input "true"
click at [349, 191] on span "False" at bounding box center [354, 190] width 10 height 5
click at [347, 191] on input "False" at bounding box center [345, 191] width 5 height 4
radio input "true"
click at [477, 214] on button "Submit" at bounding box center [481, 217] width 48 height 14
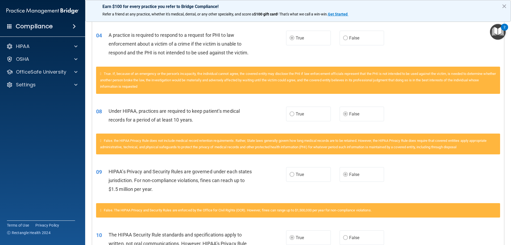
scroll to position [267, 0]
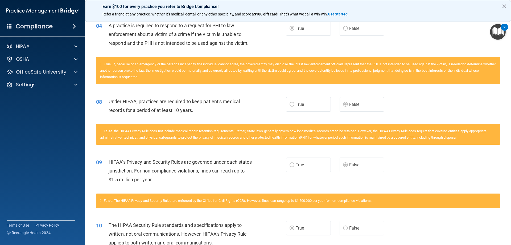
click at [296, 103] on span "True" at bounding box center [300, 104] width 8 height 5
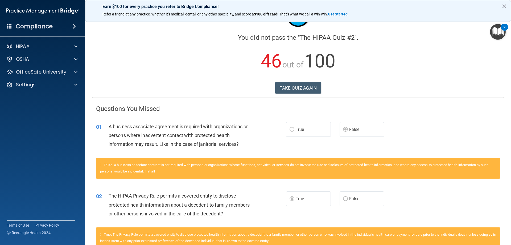
scroll to position [0, 0]
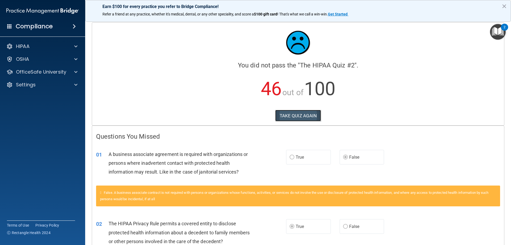
click at [297, 116] on button "TAKE QUIZ AGAIN" at bounding box center [298, 116] width 46 height 12
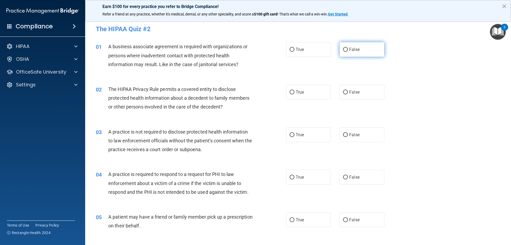
click at [351, 51] on span "False" at bounding box center [354, 49] width 10 height 5
click at [348, 51] on input "False" at bounding box center [345, 50] width 5 height 4
radio input "true"
click at [304, 95] on label "True" at bounding box center [308, 92] width 45 height 15
click at [294, 94] on input "True" at bounding box center [292, 92] width 5 height 4
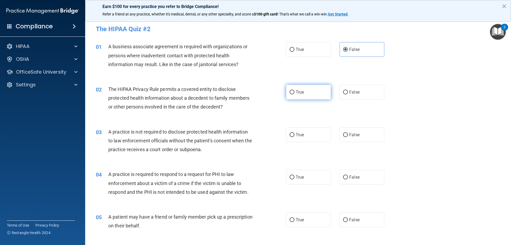
radio input "true"
click at [346, 136] on label "False" at bounding box center [362, 134] width 45 height 15
click at [346, 136] on input "False" at bounding box center [345, 135] width 5 height 4
radio input "true"
click at [297, 175] on span "True" at bounding box center [300, 176] width 8 height 5
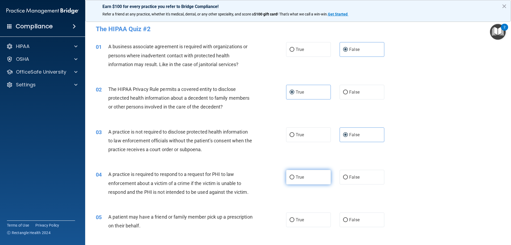
click at [294, 175] on input "True" at bounding box center [292, 177] width 5 height 4
radio input "true"
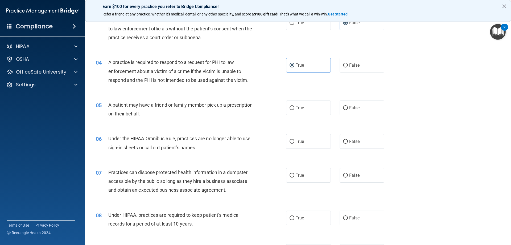
scroll to position [133, 0]
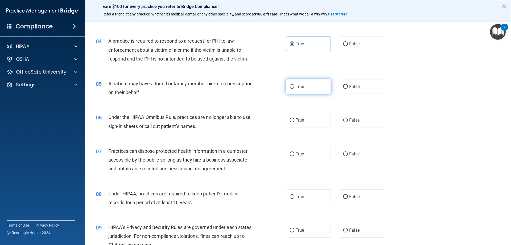
click at [298, 90] on label "True" at bounding box center [308, 86] width 45 height 15
click at [294, 89] on input "True" at bounding box center [292, 87] width 5 height 4
radio input "true"
click at [346, 122] on label "False" at bounding box center [362, 120] width 45 height 15
click at [346, 122] on input "False" at bounding box center [345, 120] width 5 height 4
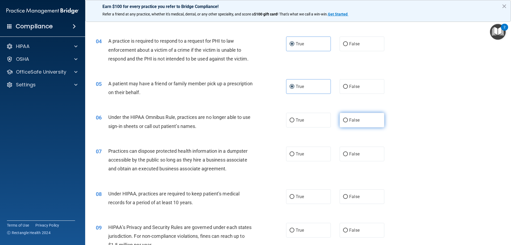
radio input "true"
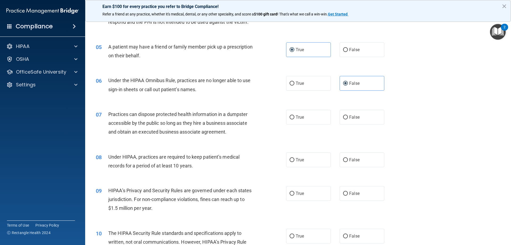
scroll to position [186, 0]
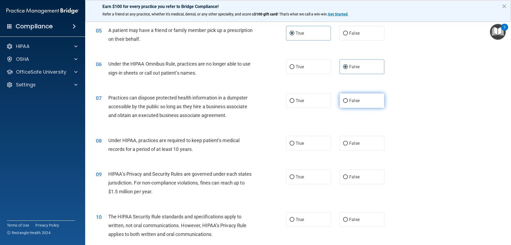
click at [355, 101] on span "False" at bounding box center [354, 100] width 10 height 5
click at [348, 101] on input "False" at bounding box center [345, 101] width 5 height 4
radio input "true"
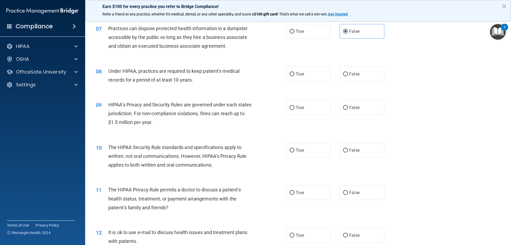
scroll to position [266, 0]
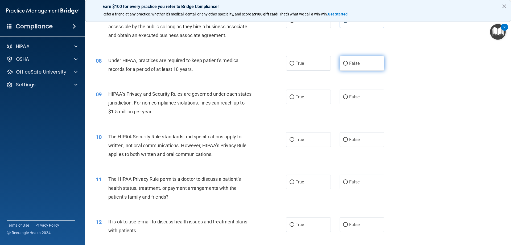
click at [349, 63] on span "False" at bounding box center [354, 63] width 10 height 5
click at [347, 63] on input "False" at bounding box center [345, 64] width 5 height 4
radio input "true"
click at [347, 93] on label "False" at bounding box center [362, 96] width 45 height 15
click at [347, 95] on input "False" at bounding box center [345, 97] width 5 height 4
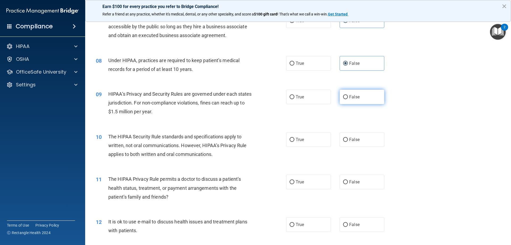
radio input "true"
click at [294, 146] on label "True" at bounding box center [308, 139] width 45 height 15
click at [294, 142] on input "True" at bounding box center [292, 140] width 5 height 4
radio input "true"
click at [296, 179] on span "True" at bounding box center [300, 181] width 8 height 5
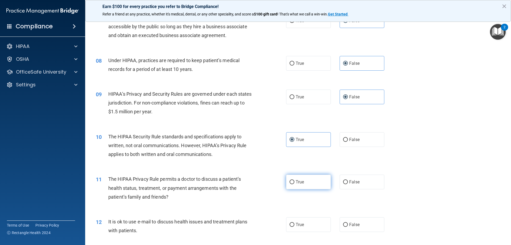
click at [294, 180] on input "True" at bounding box center [292, 182] width 5 height 4
radio input "true"
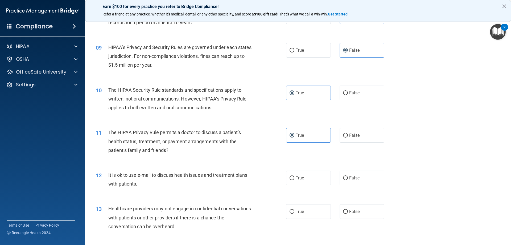
scroll to position [346, 0]
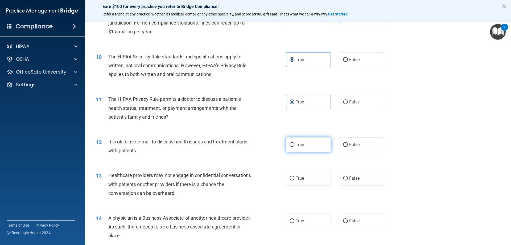
click at [297, 147] on span "True" at bounding box center [300, 144] width 8 height 5
click at [294, 147] on input "True" at bounding box center [292, 145] width 5 height 4
radio input "true"
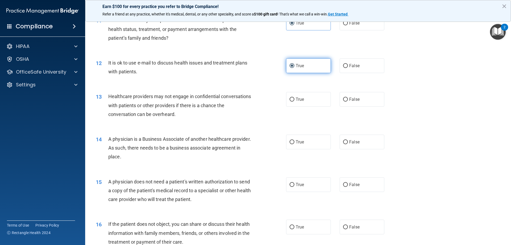
scroll to position [426, 0]
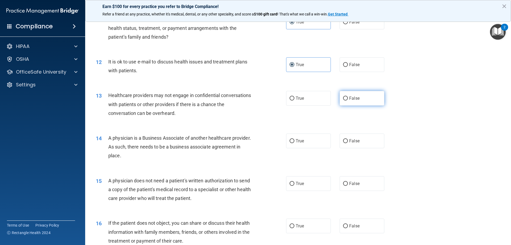
click at [363, 97] on label "False" at bounding box center [362, 98] width 45 height 15
click at [348, 97] on input "False" at bounding box center [345, 98] width 5 height 4
radio input "true"
click at [354, 142] on span "False" at bounding box center [354, 140] width 10 height 5
click at [348, 142] on input "False" at bounding box center [345, 141] width 5 height 4
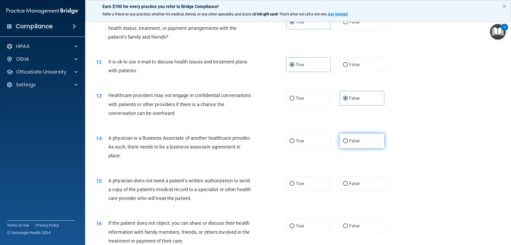
radio input "true"
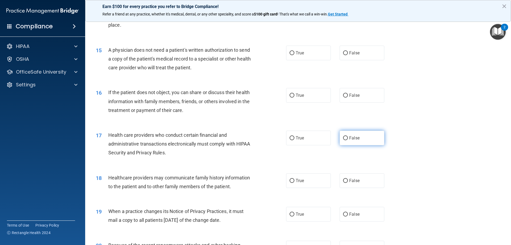
scroll to position [559, 0]
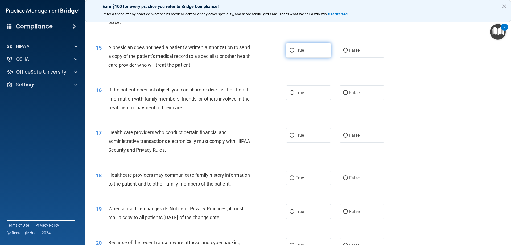
click at [306, 52] on label "True" at bounding box center [308, 50] width 45 height 15
click at [294, 52] on input "True" at bounding box center [292, 50] width 5 height 4
radio input "true"
click at [302, 136] on span "True" at bounding box center [300, 135] width 8 height 5
click at [294, 136] on input "True" at bounding box center [292, 135] width 5 height 4
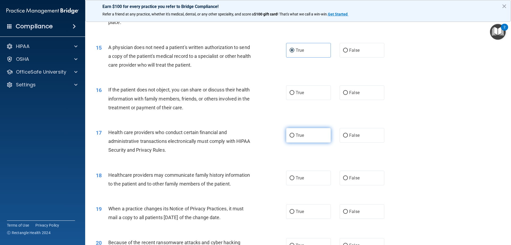
radio input "true"
click at [349, 178] on span "False" at bounding box center [354, 177] width 10 height 5
click at [348, 178] on input "False" at bounding box center [345, 178] width 5 height 4
radio input "true"
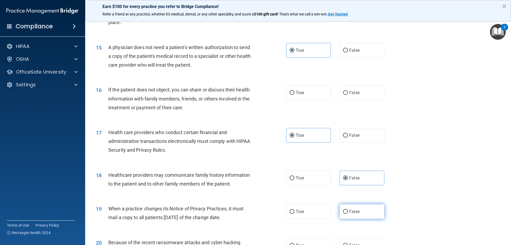
click at [354, 206] on label "False" at bounding box center [362, 211] width 45 height 15
click at [348, 210] on input "False" at bounding box center [345, 212] width 5 height 4
radio input "true"
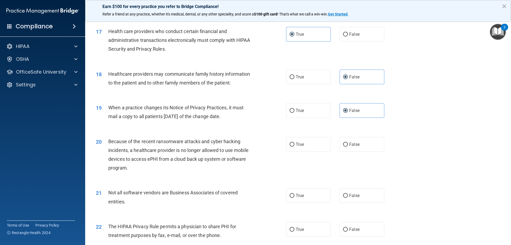
scroll to position [719, 0]
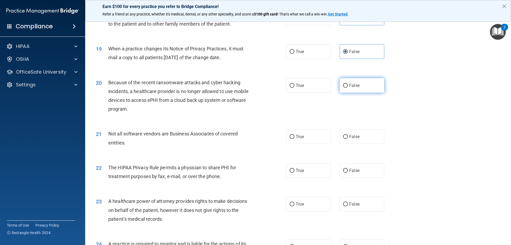
click at [351, 84] on span "False" at bounding box center [354, 85] width 10 height 5
click at [348, 84] on input "False" at bounding box center [345, 86] width 5 height 4
radio input "true"
click at [308, 172] on label "True" at bounding box center [308, 170] width 45 height 15
click at [294, 172] on input "True" at bounding box center [292, 171] width 5 height 4
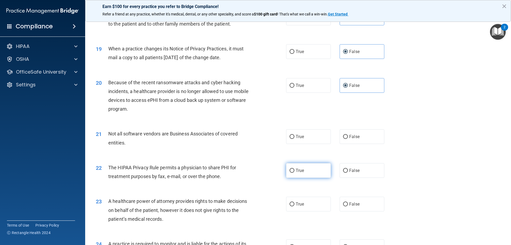
radio input "true"
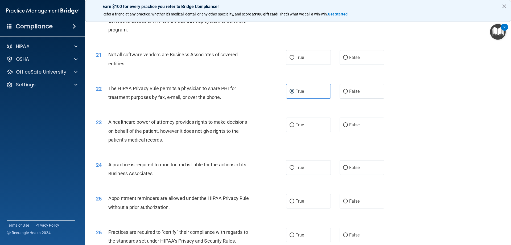
scroll to position [799, 0]
click at [350, 167] on span "False" at bounding box center [354, 166] width 10 height 5
click at [351, 233] on span "False" at bounding box center [354, 233] width 10 height 5
click at [348, 233] on input "False" at bounding box center [345, 234] width 5 height 4
radio input "true"
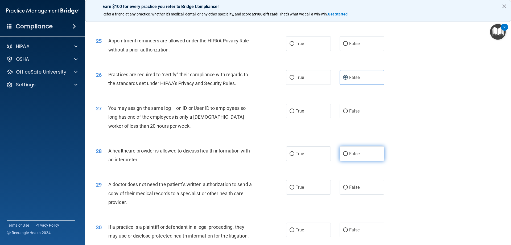
scroll to position [959, 0]
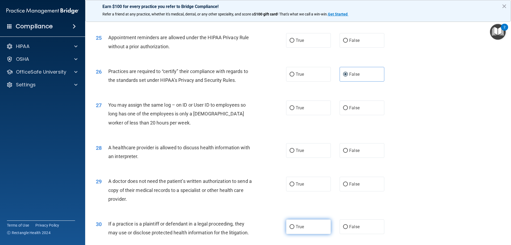
click at [313, 227] on label "True" at bounding box center [308, 226] width 45 height 15
click at [294, 227] on input "True" at bounding box center [292, 227] width 5 height 4
radio input "true"
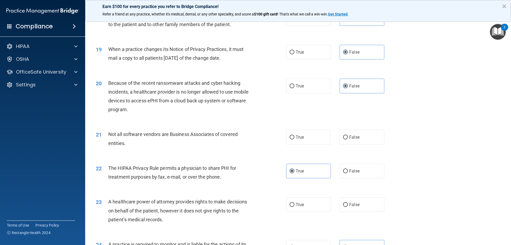
scroll to position [719, 0]
click at [299, 137] on span "True" at bounding box center [300, 136] width 8 height 5
click at [294, 137] on input "True" at bounding box center [292, 137] width 5 height 4
radio input "true"
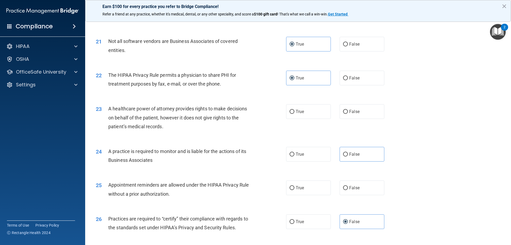
scroll to position [825, 0]
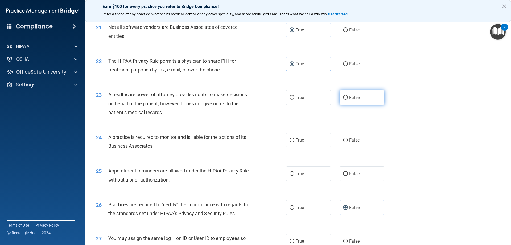
click at [358, 100] on label "False" at bounding box center [362, 97] width 45 height 15
click at [348, 100] on input "False" at bounding box center [345, 98] width 5 height 4
radio input "true"
click at [349, 140] on span "False" at bounding box center [354, 139] width 10 height 5
click at [348, 140] on input "False" at bounding box center [345, 140] width 5 height 4
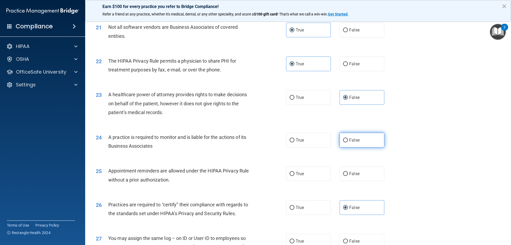
radio input "true"
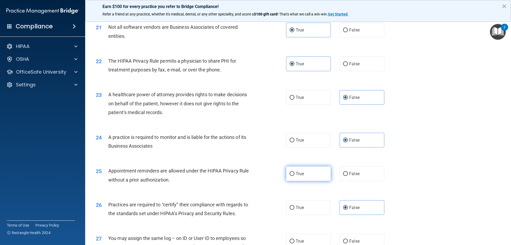
click at [297, 174] on span "True" at bounding box center [300, 173] width 8 height 5
click at [294, 174] on input "True" at bounding box center [292, 174] width 5 height 4
radio input "true"
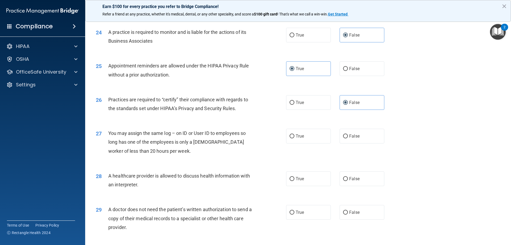
scroll to position [932, 0]
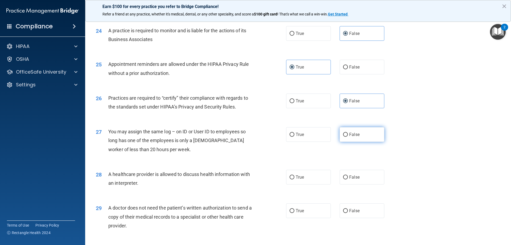
click at [349, 136] on span "False" at bounding box center [354, 134] width 10 height 5
click at [348, 136] on input "False" at bounding box center [345, 135] width 5 height 4
radio input "true"
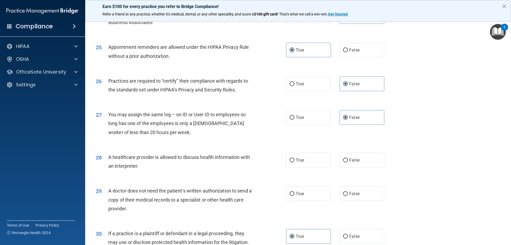
scroll to position [959, 0]
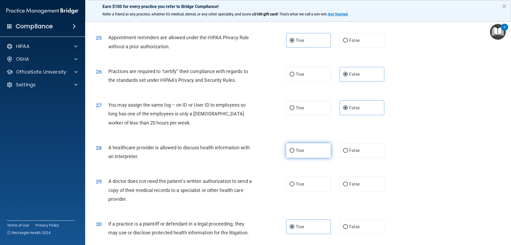
click at [302, 152] on span "True" at bounding box center [300, 150] width 8 height 5
click at [294, 152] on input "True" at bounding box center [292, 151] width 5 height 4
radio input "true"
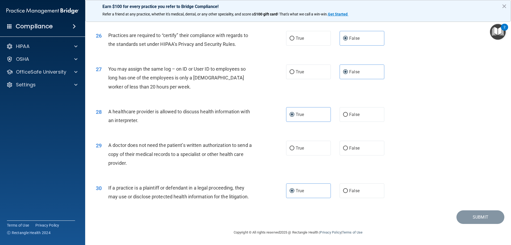
scroll to position [995, 0]
click at [314, 148] on label "True" at bounding box center [308, 147] width 45 height 15
click at [294, 148] on input "True" at bounding box center [292, 148] width 5 height 4
radio input "true"
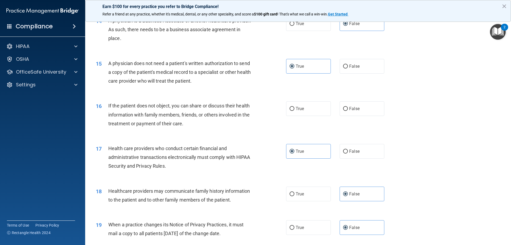
scroll to position [542, 0]
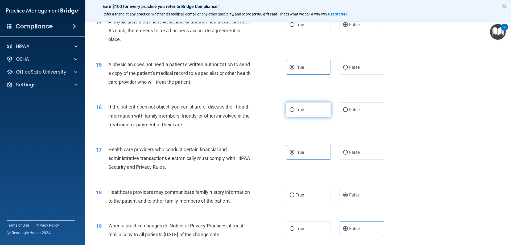
click at [290, 111] on input "True" at bounding box center [292, 110] width 5 height 4
radio input "true"
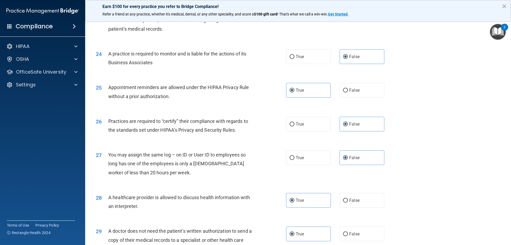
scroll to position [995, 0]
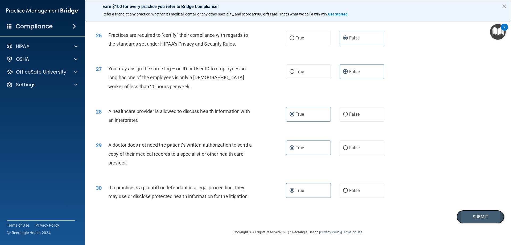
click at [473, 220] on button "Submit" at bounding box center [481, 217] width 48 height 14
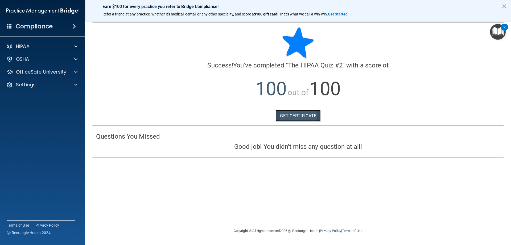
click at [312, 117] on link "GET CERTIFICATE" at bounding box center [299, 116] width 46 height 12
click at [496, 30] on img "Open Resource Center, 2 new notifications" at bounding box center [498, 32] width 16 height 16
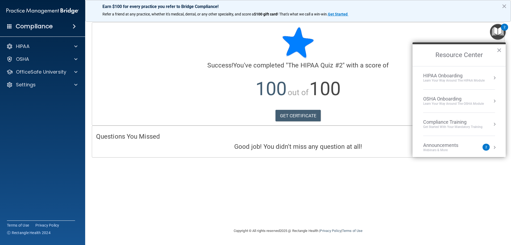
click at [435, 124] on div "Compliance Training" at bounding box center [452, 122] width 59 height 6
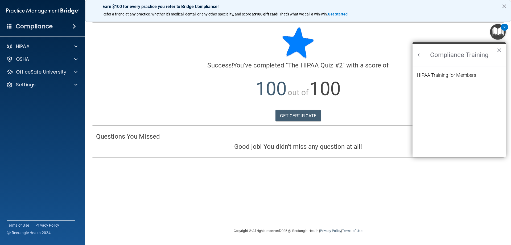
click at [440, 73] on div "HIPAA Training for Members" at bounding box center [446, 75] width 59 height 5
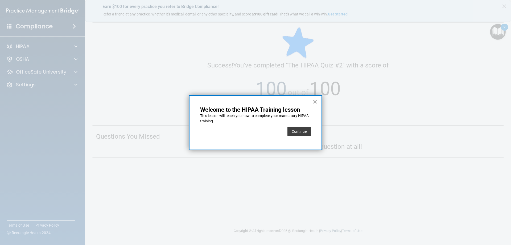
click at [313, 100] on button "×" at bounding box center [315, 101] width 5 height 9
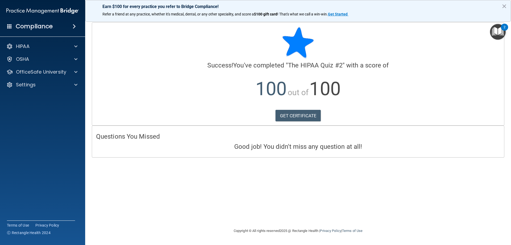
click at [498, 33] on img "Open Resource Center, 2 new notifications" at bounding box center [498, 32] width 16 height 16
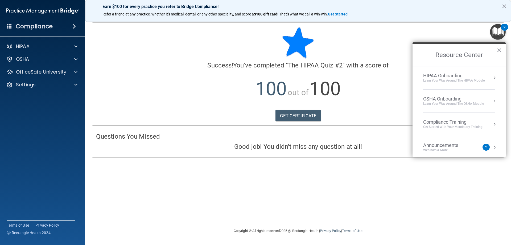
click at [450, 123] on div "Compliance Training" at bounding box center [452, 122] width 59 height 6
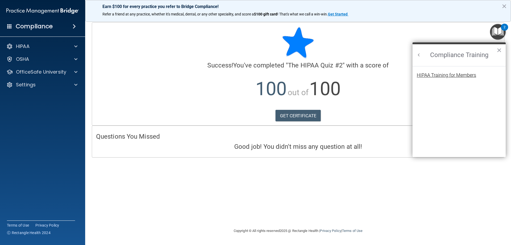
click at [470, 77] on div "HIPAA Training for Members" at bounding box center [446, 75] width 59 height 5
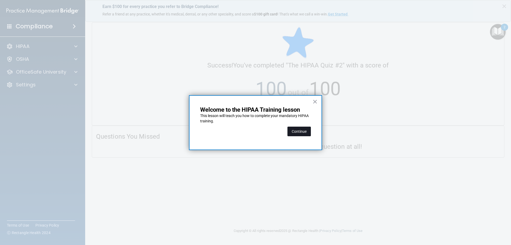
click at [299, 130] on button "Continue" at bounding box center [299, 131] width 23 height 10
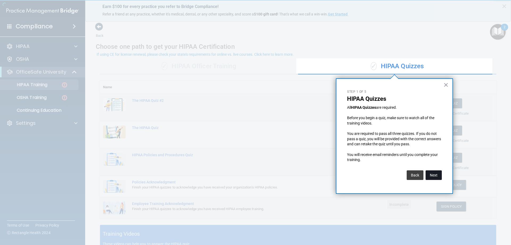
click at [436, 176] on button "Next" at bounding box center [434, 175] width 16 height 10
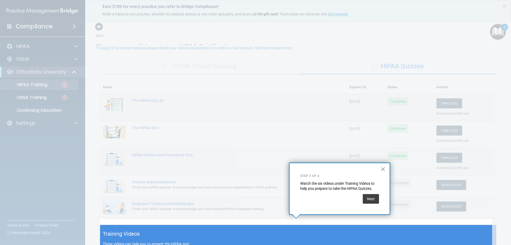
scroll to position [6, 0]
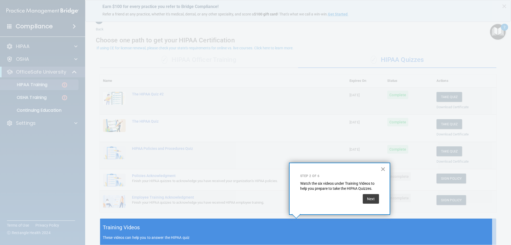
click at [382, 168] on button "×" at bounding box center [383, 169] width 5 height 9
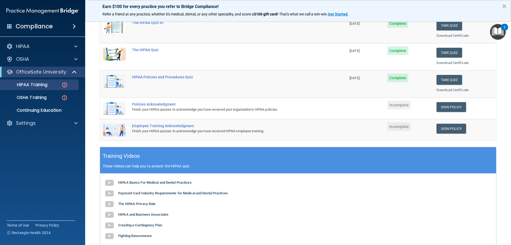
scroll to position [86, 0]
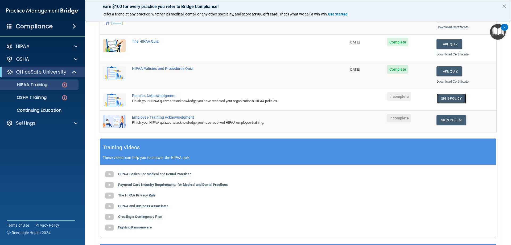
click at [443, 98] on link "Sign Policy" at bounding box center [452, 98] width 30 height 10
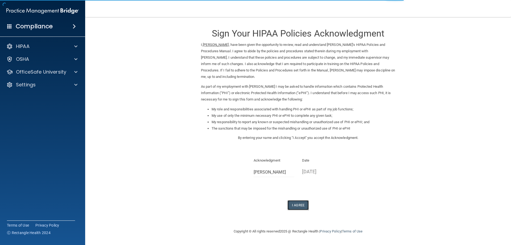
click at [300, 202] on button "I Agree" at bounding box center [298, 205] width 21 height 10
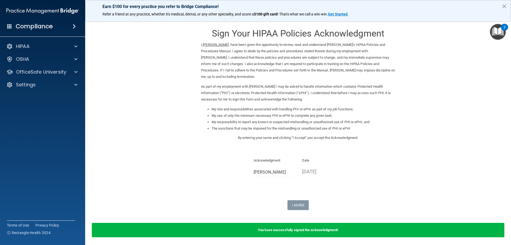
click at [499, 31] on img "Open Resource Center, 2 new notifications" at bounding box center [498, 32] width 16 height 16
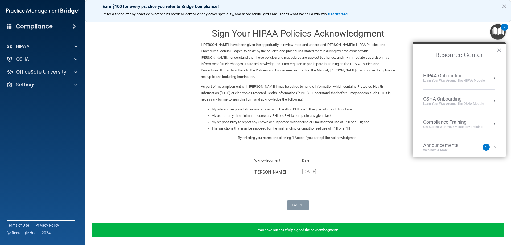
click at [442, 127] on div "Get Started with your mandatory training" at bounding box center [452, 127] width 59 height 5
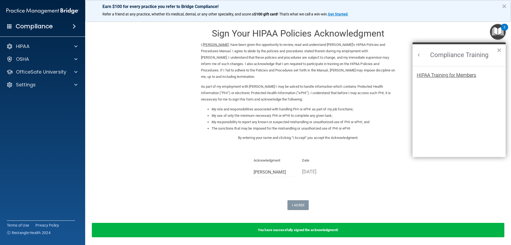
click at [455, 75] on div "HIPAA Training for Members" at bounding box center [446, 75] width 59 height 5
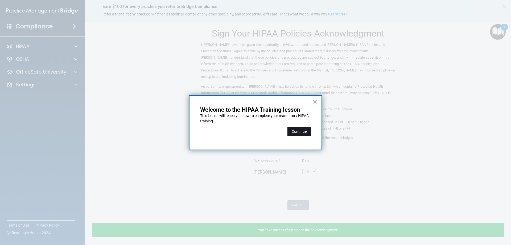
click at [293, 132] on button "Continue" at bounding box center [299, 131] width 23 height 10
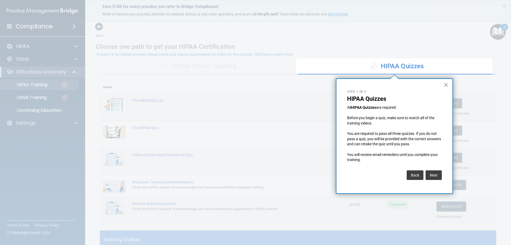
click at [447, 84] on button "×" at bounding box center [446, 84] width 5 height 9
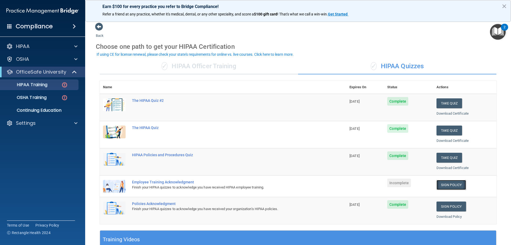
click at [442, 185] on link "Sign Policy" at bounding box center [452, 185] width 30 height 10
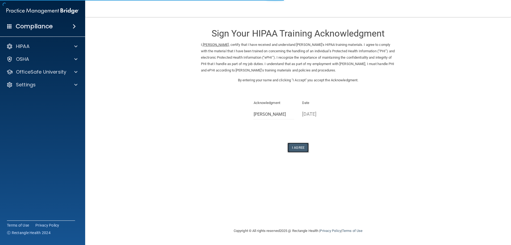
click at [294, 152] on button "I Agree" at bounding box center [298, 147] width 21 height 10
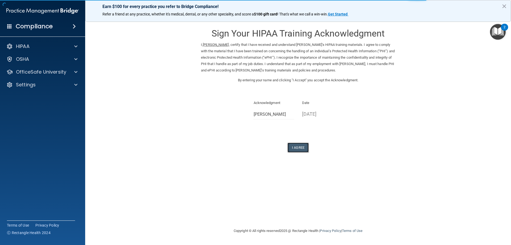
click at [298, 152] on button "I Agree" at bounding box center [298, 147] width 21 height 10
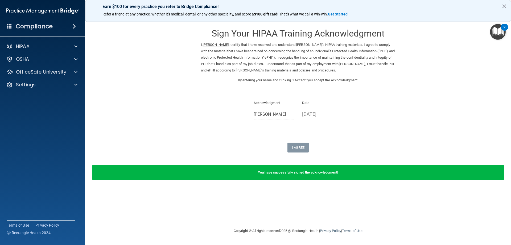
click at [500, 31] on img "Open Resource Center, 2 new notifications" at bounding box center [498, 32] width 16 height 16
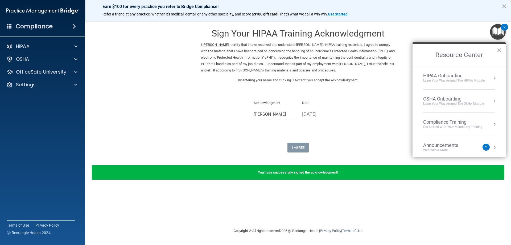
click at [449, 124] on div "Compliance Training" at bounding box center [452, 122] width 59 height 6
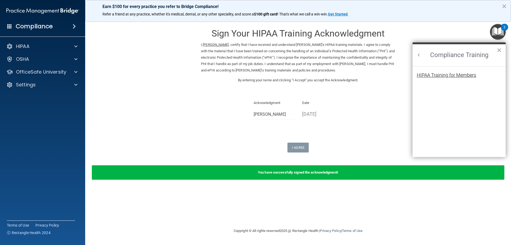
click at [462, 76] on div "HIPAA Training for Members" at bounding box center [446, 75] width 59 height 5
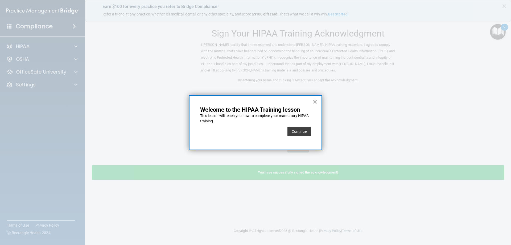
click at [315, 98] on button "×" at bounding box center [315, 101] width 5 height 9
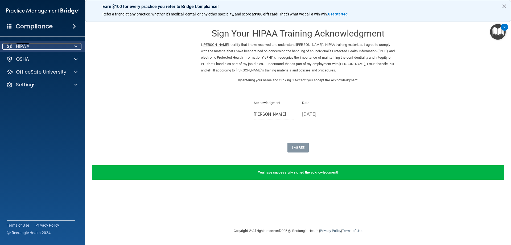
click at [34, 47] on div "HIPAA" at bounding box center [35, 46] width 66 height 6
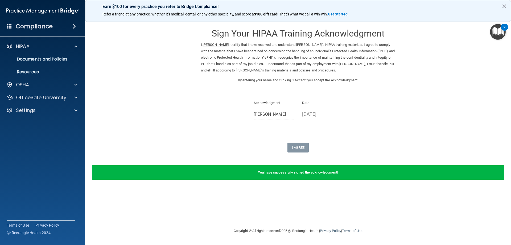
click at [35, 25] on h4 "Compliance" at bounding box center [34, 26] width 37 height 7
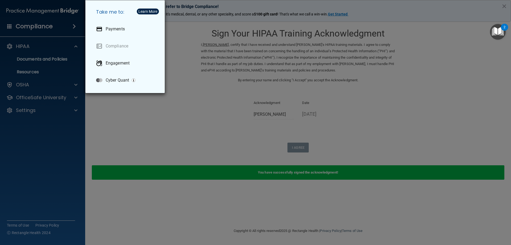
click at [60, 28] on div "Take me to: Payments Compliance Engagement Cyber Quant" at bounding box center [255, 122] width 511 height 245
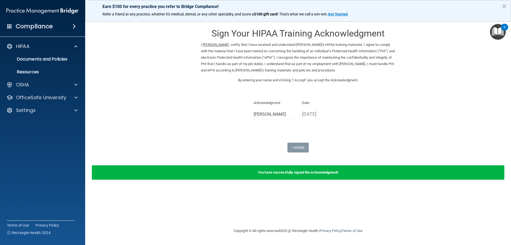
click at [69, 27] on div "Compliance" at bounding box center [42, 27] width 85 height 12
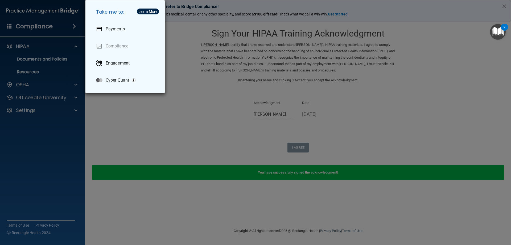
click at [71, 27] on div "Take me to: Payments Compliance Engagement Cyber Quant" at bounding box center [255, 122] width 511 height 245
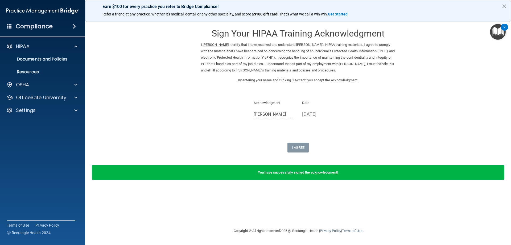
click at [504, 34] on img "Open Resource Center, 2 new notifications" at bounding box center [498, 32] width 16 height 16
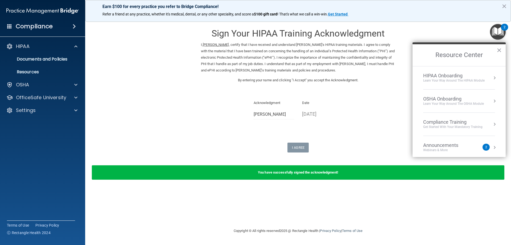
click at [453, 125] on div "Get Started with your mandatory training" at bounding box center [452, 127] width 59 height 5
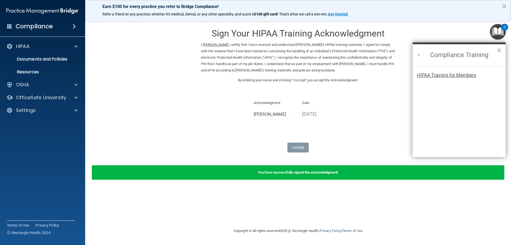
click at [445, 76] on div "HIPAA Training for Members" at bounding box center [446, 75] width 59 height 5
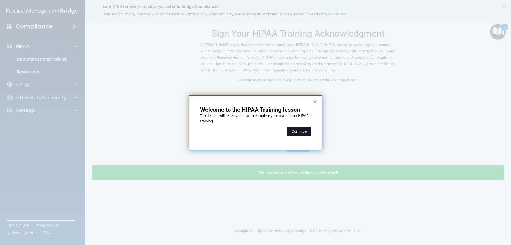
click at [294, 132] on button "Continue" at bounding box center [299, 131] width 23 height 10
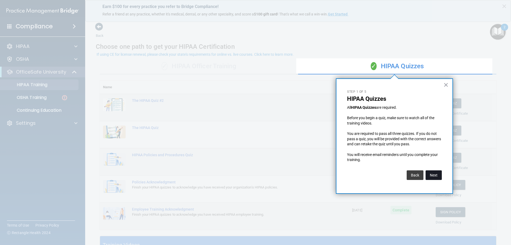
click at [434, 173] on button "Next" at bounding box center [434, 175] width 16 height 10
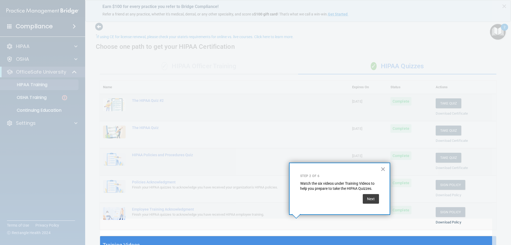
scroll to position [18, 0]
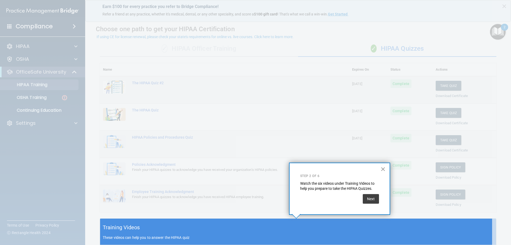
click at [383, 166] on button "×" at bounding box center [383, 169] width 5 height 9
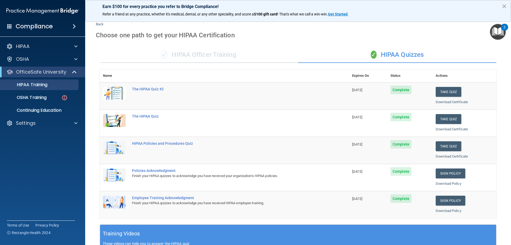
scroll to position [0, 0]
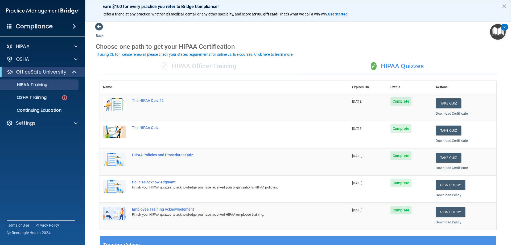
click at [216, 67] on div "✓ HIPAA Officer Training" at bounding box center [199, 66] width 198 height 16
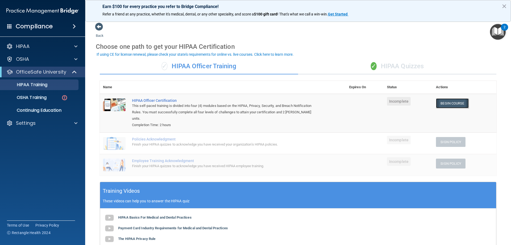
click at [445, 104] on link "Begin Course" at bounding box center [452, 103] width 32 height 10
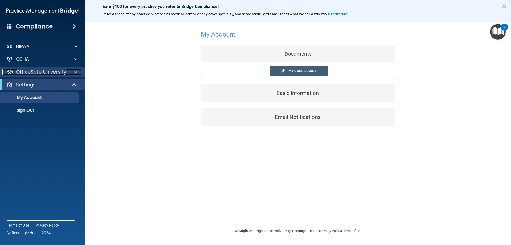
click at [63, 71] on p "OfficeSafe University" at bounding box center [41, 72] width 50 height 6
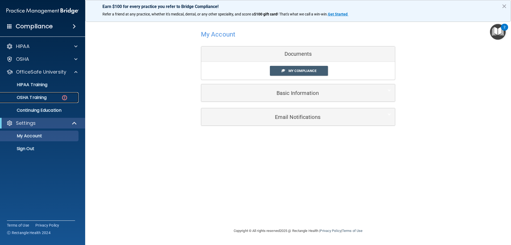
click at [59, 95] on link "OSHA Training" at bounding box center [37, 97] width 84 height 11
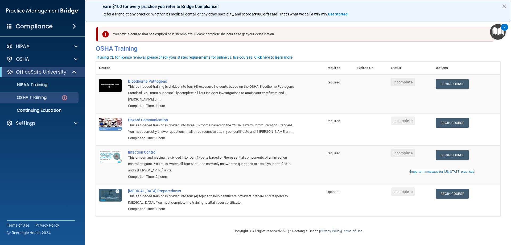
click at [498, 31] on img "Open Resource Center, 2 new notifications" at bounding box center [498, 32] width 16 height 16
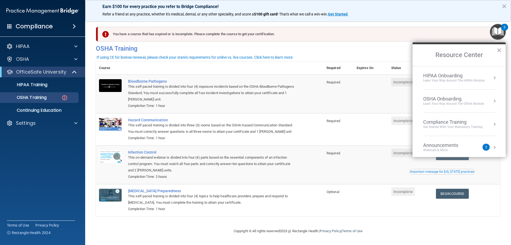
click at [455, 73] on div "HIPAA Onboarding" at bounding box center [454, 76] width 62 height 6
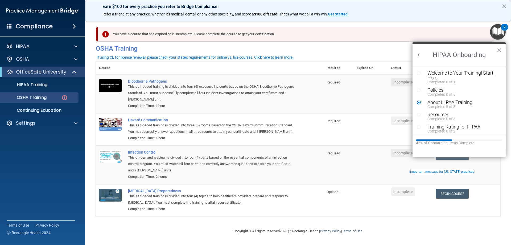
click at [462, 74] on div "Welcome to Your Training! Start Here" at bounding box center [461, 76] width 67 height 10
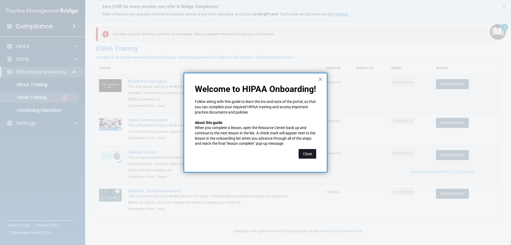
click at [309, 153] on button "Close" at bounding box center [308, 154] width 18 height 10
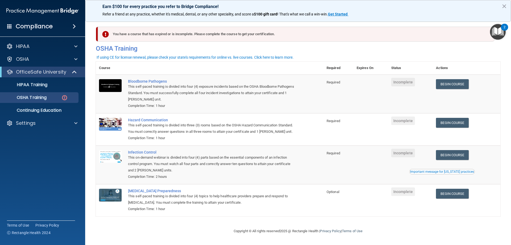
click at [499, 31] on img "Open Resource Center, 2 new notifications" at bounding box center [498, 32] width 16 height 16
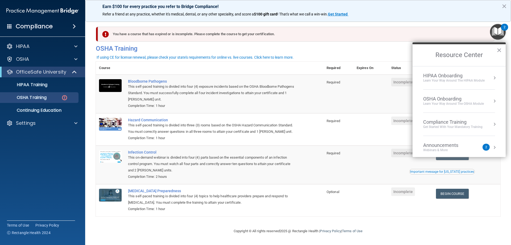
click at [446, 121] on div "Compliance Training" at bounding box center [452, 122] width 59 height 6
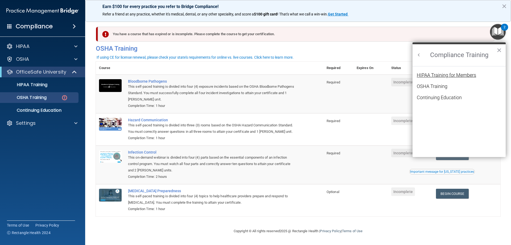
click at [443, 77] on div "HIPAA Training for Members" at bounding box center [446, 75] width 59 height 5
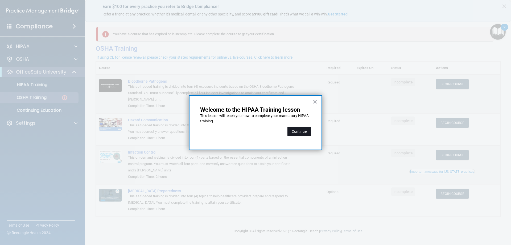
click at [288, 130] on button "Continue" at bounding box center [299, 131] width 23 height 10
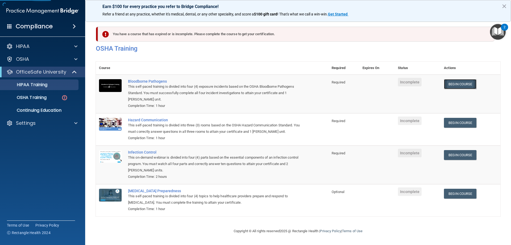
click at [457, 85] on link "Begin Course" at bounding box center [460, 84] width 32 height 10
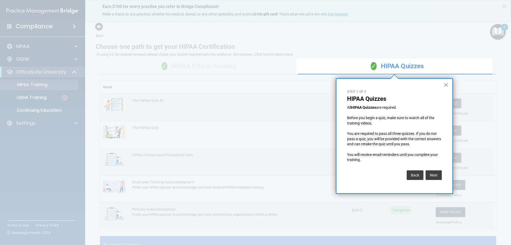
click at [447, 83] on button "×" at bounding box center [446, 84] width 5 height 9
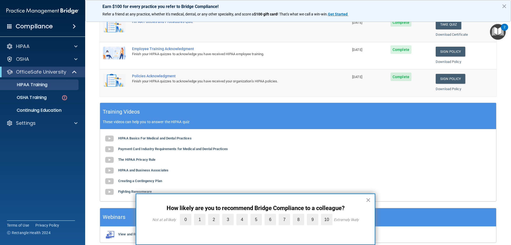
scroll to position [156, 0]
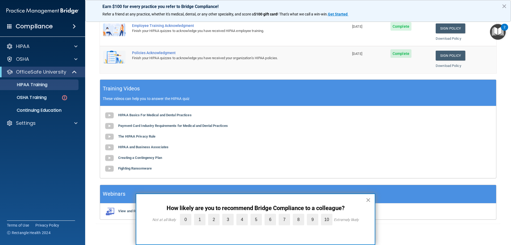
click at [369, 198] on button "×" at bounding box center [368, 199] width 5 height 9
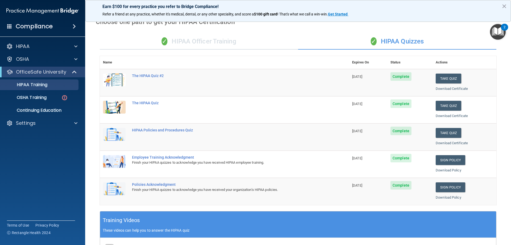
scroll to position [0, 0]
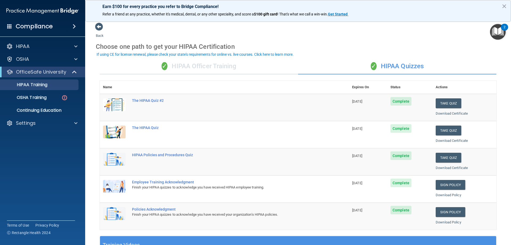
click at [495, 34] on img "Open Resource Center, 2 new notifications" at bounding box center [498, 32] width 16 height 16
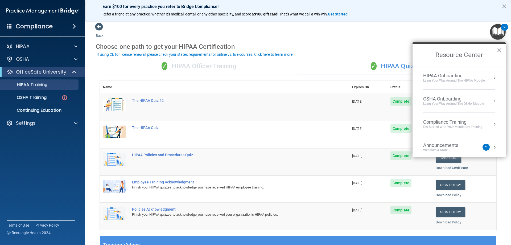
click at [456, 126] on div "Get Started with your mandatory training" at bounding box center [452, 127] width 59 height 5
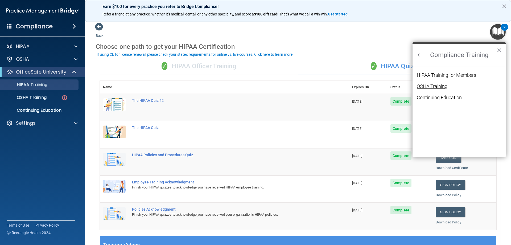
click at [441, 86] on div "OSHA Training" at bounding box center [432, 86] width 31 height 5
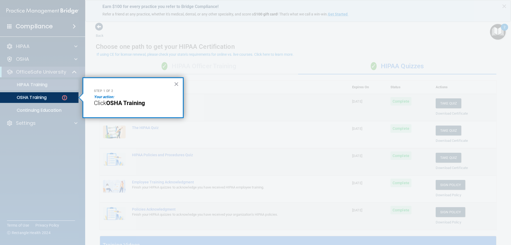
click at [100, 96] on em "Your action:" at bounding box center [104, 97] width 20 height 4
click at [99, 104] on span "Click" at bounding box center [100, 103] width 12 height 7
click at [34, 95] on p "OSHA Training" at bounding box center [24, 97] width 43 height 5
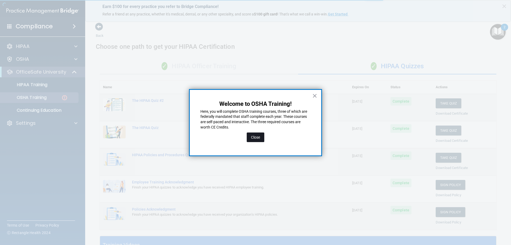
click at [257, 138] on button "Close" at bounding box center [256, 137] width 18 height 10
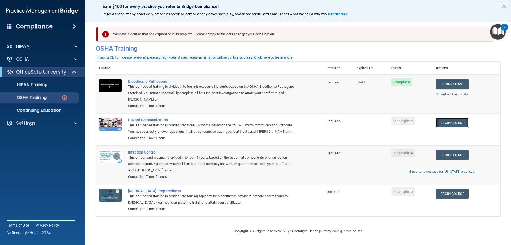
click at [445, 123] on link "Begin Course" at bounding box center [452, 123] width 32 height 10
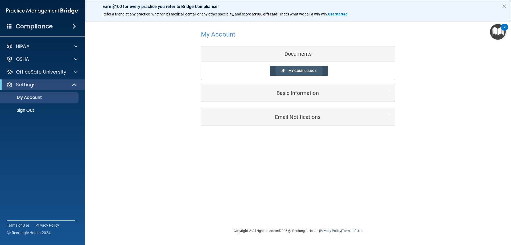
click at [294, 69] on span "My Compliance" at bounding box center [303, 71] width 28 height 4
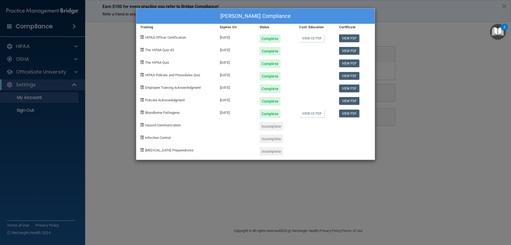
click at [277, 127] on div "Incomplete" at bounding box center [272, 126] width 24 height 9
click at [162, 127] on span "Hazard Communication" at bounding box center [163, 125] width 36 height 4
click at [140, 125] on span at bounding box center [141, 124] width 3 height 3
click at [146, 125] on span "Hazard Communication" at bounding box center [163, 125] width 36 height 4
click at [151, 137] on span "Infection Control" at bounding box center [158, 138] width 26 height 4
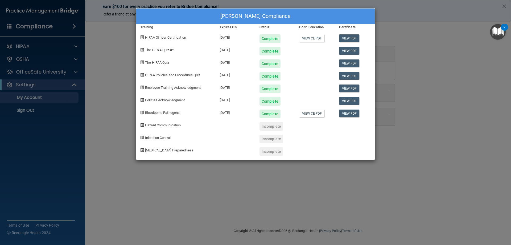
drag, startPoint x: 157, startPoint y: 155, endPoint x: 159, endPoint y: 150, distance: 5.1
click at [158, 155] on div "[MEDICAL_DATA] Preparedness" at bounding box center [176, 149] width 80 height 13
click at [159, 150] on span "[MEDICAL_DATA] Preparedness" at bounding box center [169, 150] width 48 height 4
click at [312, 116] on link "View CE PDF" at bounding box center [311, 113] width 25 height 8
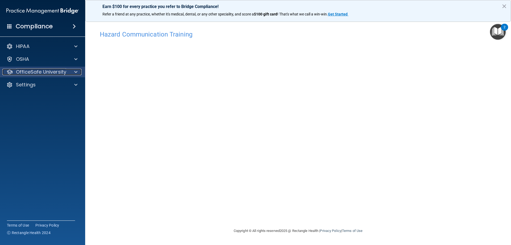
click at [40, 71] on p "OfficeSafe University" at bounding box center [41, 72] width 50 height 6
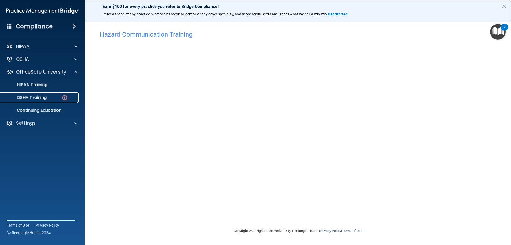
click at [36, 95] on p "OSHA Training" at bounding box center [24, 97] width 43 height 5
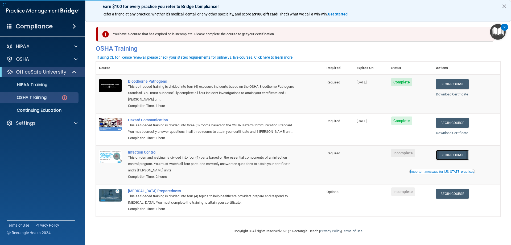
click at [444, 160] on link "Begin Course" at bounding box center [452, 155] width 32 height 10
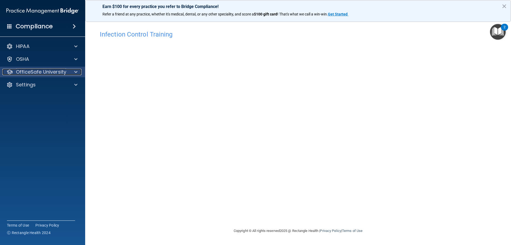
click at [50, 70] on p "OfficeSafe University" at bounding box center [41, 72] width 50 height 6
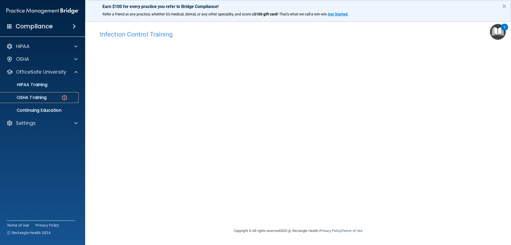
click at [33, 99] on p "OSHA Training" at bounding box center [24, 97] width 43 height 5
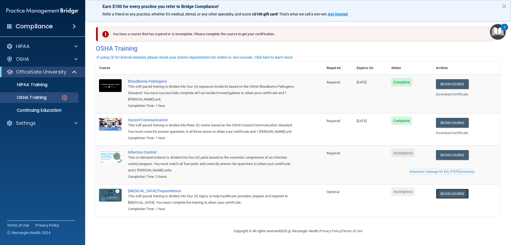
click at [462, 198] on link "Begin Course" at bounding box center [452, 194] width 32 height 10
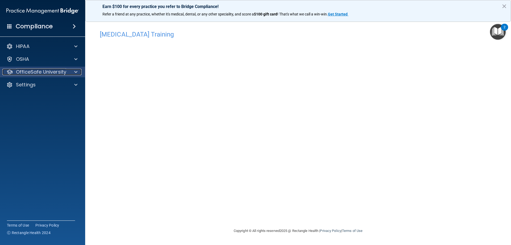
click at [36, 70] on p "OfficeSafe University" at bounding box center [41, 72] width 50 height 6
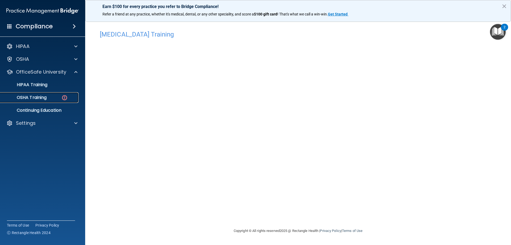
click at [51, 98] on div "OSHA Training" at bounding box center [39, 97] width 73 height 5
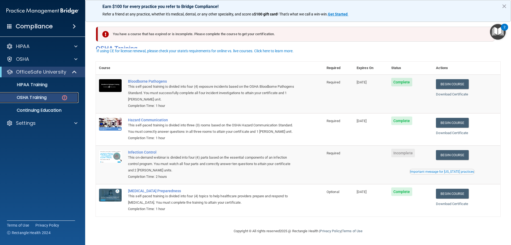
scroll to position [7, 0]
click at [454, 157] on link "Begin Course" at bounding box center [452, 155] width 32 height 10
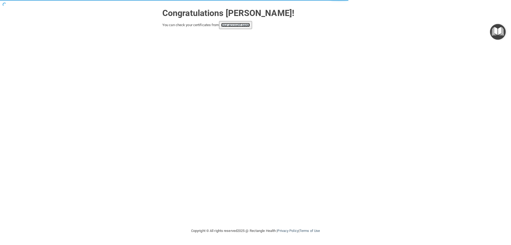
click at [243, 26] on link "your account page!" at bounding box center [235, 25] width 29 height 4
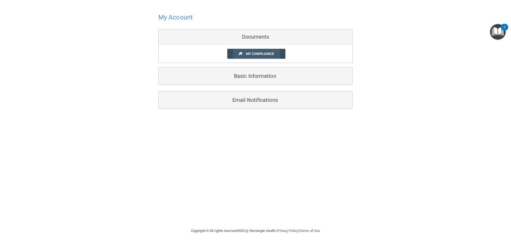
click at [248, 52] on span "My Compliance" at bounding box center [260, 54] width 28 height 4
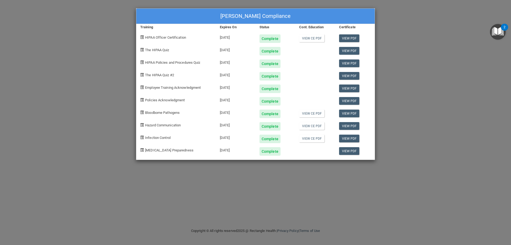
click at [499, 32] on img "Open Resource Center, 2 new notifications" at bounding box center [498, 32] width 16 height 16
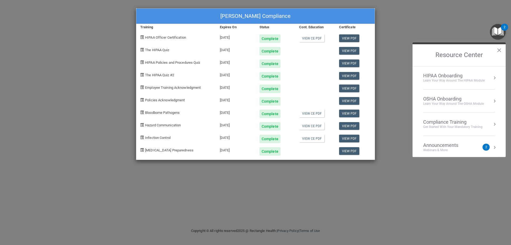
click at [439, 120] on div "Compliance Training" at bounding box center [452, 122] width 59 height 6
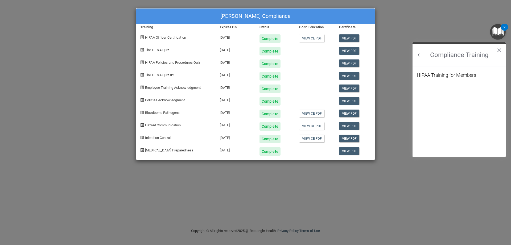
click at [444, 73] on div "HIPAA Training for Members" at bounding box center [446, 75] width 59 height 5
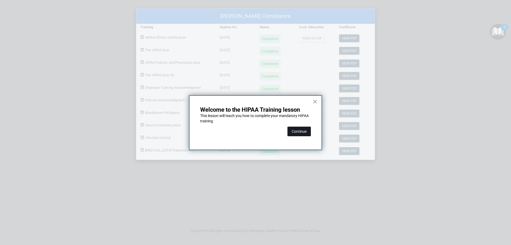
click at [299, 133] on button "Continue" at bounding box center [299, 131] width 23 height 10
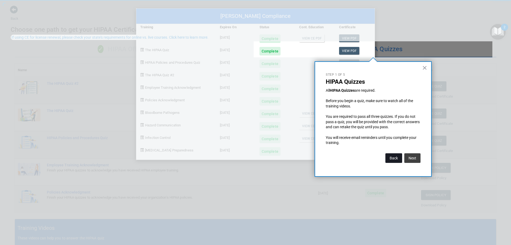
click at [386, 154] on button "Back" at bounding box center [394, 158] width 17 height 10
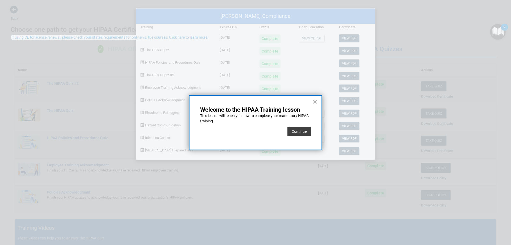
click at [314, 100] on button "×" at bounding box center [315, 101] width 5 height 9
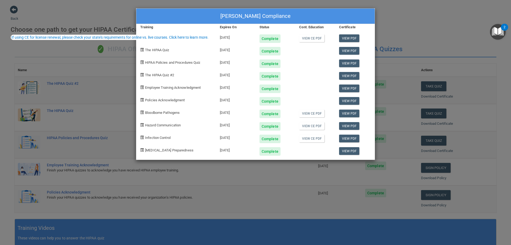
click at [121, 50] on div "[PERSON_NAME] Compliance Training Expires On Status Cont. Education Certificate…" at bounding box center [255, 122] width 511 height 245
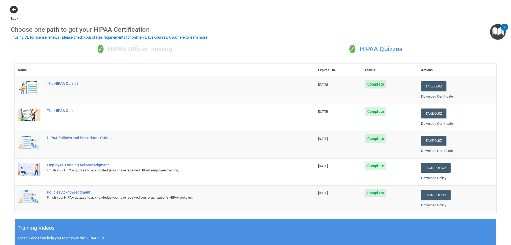
click at [15, 10] on span at bounding box center [14, 10] width 8 height 8
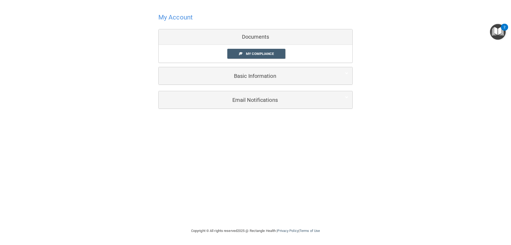
click at [249, 38] on div "Documents" at bounding box center [256, 36] width 194 height 15
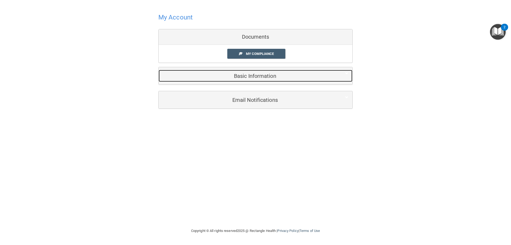
click at [253, 76] on h5 "Basic Information" at bounding box center [248, 76] width 170 height 6
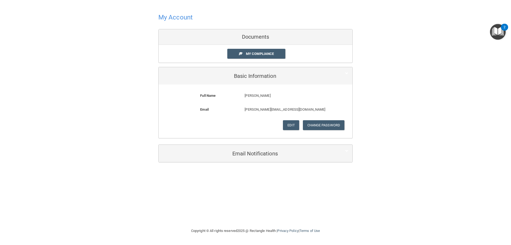
click at [259, 42] on div "Documents" at bounding box center [256, 36] width 194 height 15
click at [258, 52] on span "My Compliance" at bounding box center [260, 54] width 28 height 4
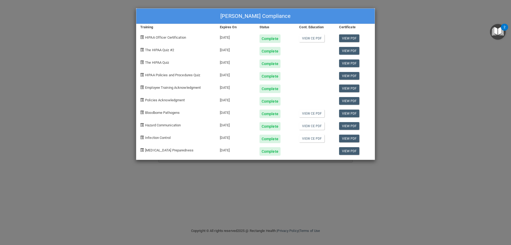
click at [501, 29] on img "Open Resource Center, 2 new notifications" at bounding box center [498, 32] width 16 height 16
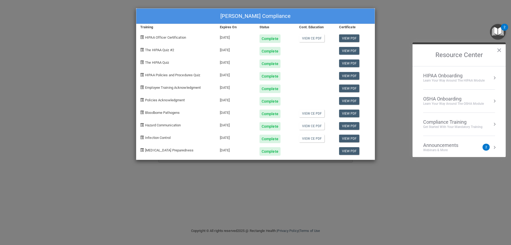
click at [440, 122] on div "Compliance Training" at bounding box center [452, 122] width 59 height 6
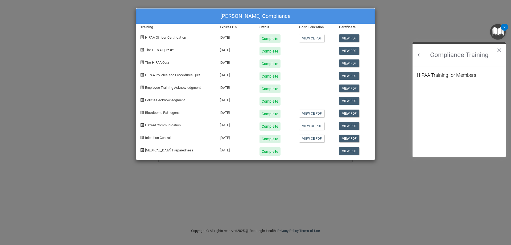
click at [451, 75] on div "HIPAA Training for Members" at bounding box center [446, 75] width 59 height 5
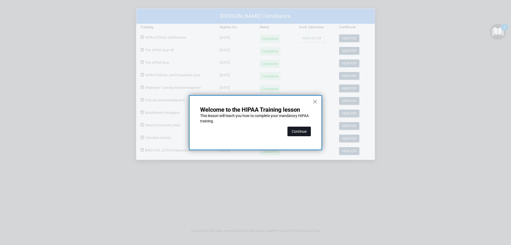
click at [306, 131] on button "Continue" at bounding box center [299, 131] width 23 height 10
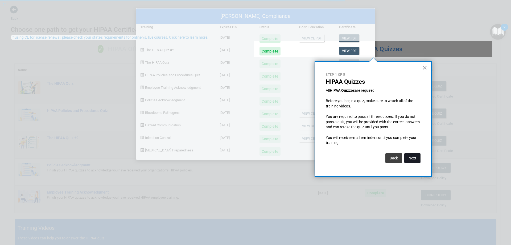
click at [411, 156] on button "Next" at bounding box center [412, 158] width 16 height 10
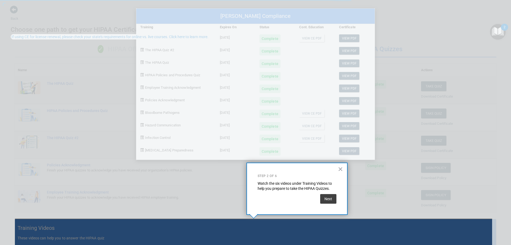
scroll to position [1, 0]
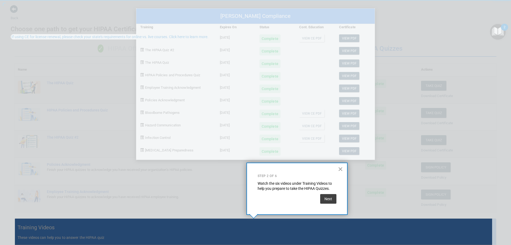
click at [340, 166] on button "×" at bounding box center [340, 169] width 5 height 9
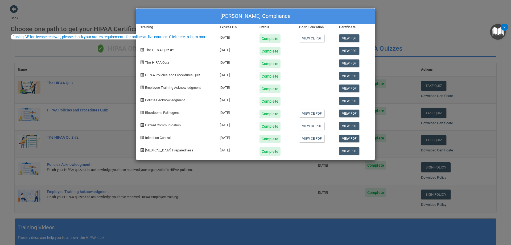
click at [143, 36] on div "If using CE for license renewal, please check your state's requirements for onl…" at bounding box center [109, 37] width 197 height 4
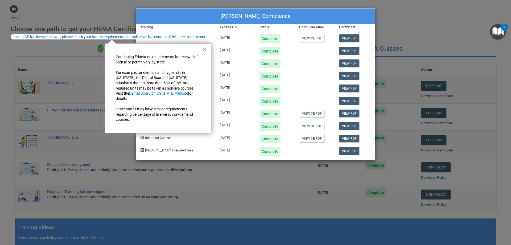
click at [202, 50] on button "×" at bounding box center [204, 49] width 5 height 9
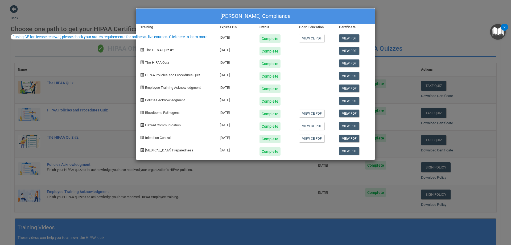
click at [293, 21] on div "[PERSON_NAME] Compliance" at bounding box center [255, 16] width 239 height 15
click at [59, 15] on div "[PERSON_NAME] Compliance Training Expires On Status Cont. Education Certificate…" at bounding box center [255, 122] width 511 height 245
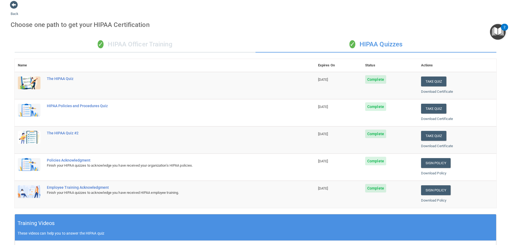
scroll to position [0, 0]
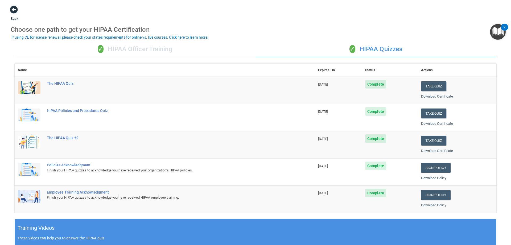
click at [14, 10] on span at bounding box center [14, 10] width 8 height 8
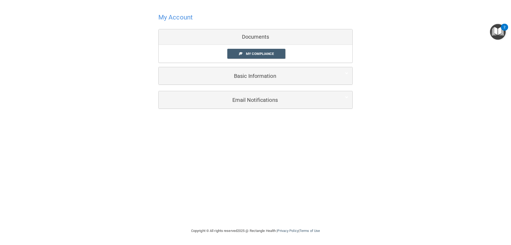
click at [496, 29] on img "Open Resource Center, 2 new notifications" at bounding box center [498, 32] width 16 height 16
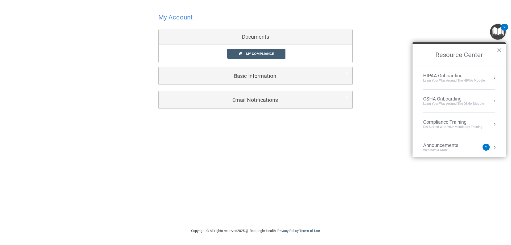
click at [451, 99] on div "OSHA Onboarding" at bounding box center [453, 99] width 61 height 6
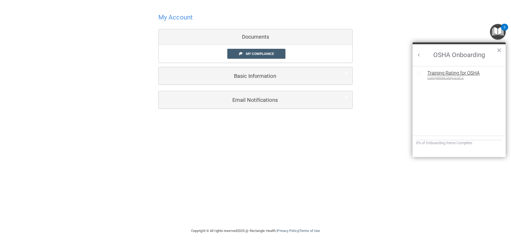
click at [454, 72] on div "Training Rating for OSHA" at bounding box center [463, 73] width 71 height 5
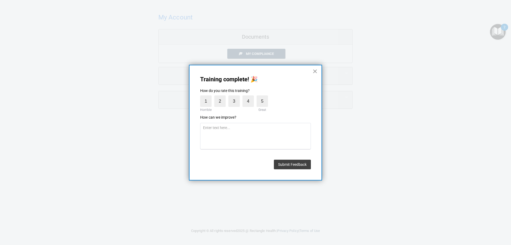
click at [317, 69] on button "×" at bounding box center [315, 71] width 5 height 9
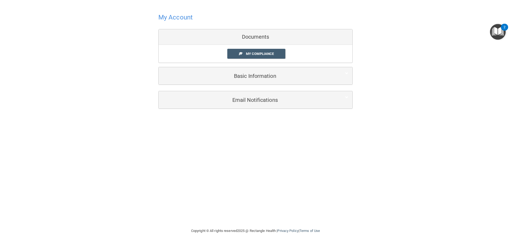
click at [500, 31] on img "Open Resource Center, 2 new notifications" at bounding box center [498, 32] width 16 height 16
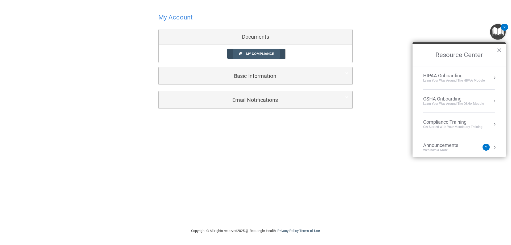
click at [268, 56] on span "My Compliance" at bounding box center [260, 54] width 28 height 4
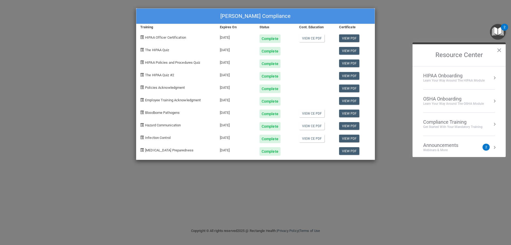
click at [123, 66] on div "[PERSON_NAME] Compliance Training Expires On Status Cont. Education Certificate…" at bounding box center [255, 122] width 511 height 245
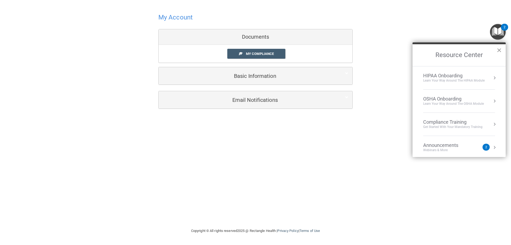
click at [500, 49] on button "×" at bounding box center [499, 50] width 5 height 9
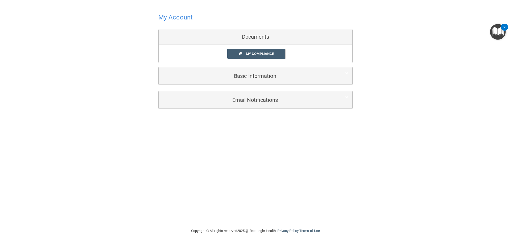
click at [498, 34] on img "Open Resource Center, 2 new notifications" at bounding box center [498, 32] width 16 height 16
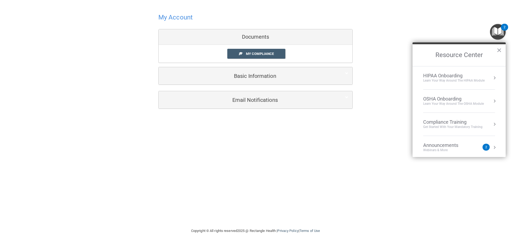
click at [443, 154] on li "Announcements Webinars & More 2" at bounding box center [459, 147] width 72 height 23
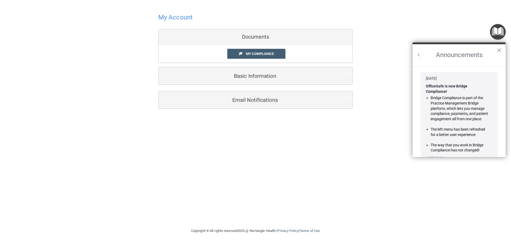
click at [418, 57] on button "Back to Resource Center Home" at bounding box center [418, 54] width 5 height 5
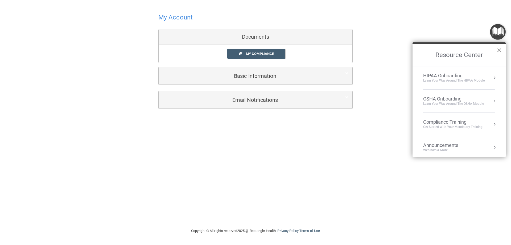
click at [497, 51] on button "×" at bounding box center [499, 50] width 5 height 9
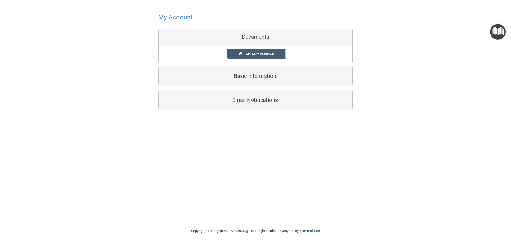
click at [173, 16] on h4 "My Account" at bounding box center [175, 17] width 34 height 7
click at [244, 51] on link "My Compliance" at bounding box center [256, 54] width 58 height 10
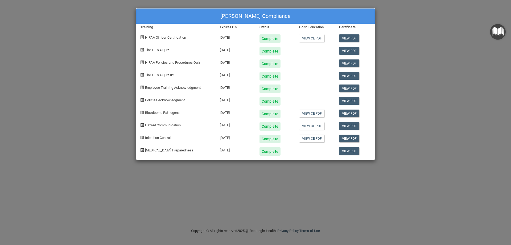
click at [70, 55] on div "[PERSON_NAME] Compliance Training Expires On Status Cont. Education Certificate…" at bounding box center [255, 122] width 511 height 245
